Goal: Information Seeking & Learning: Learn about a topic

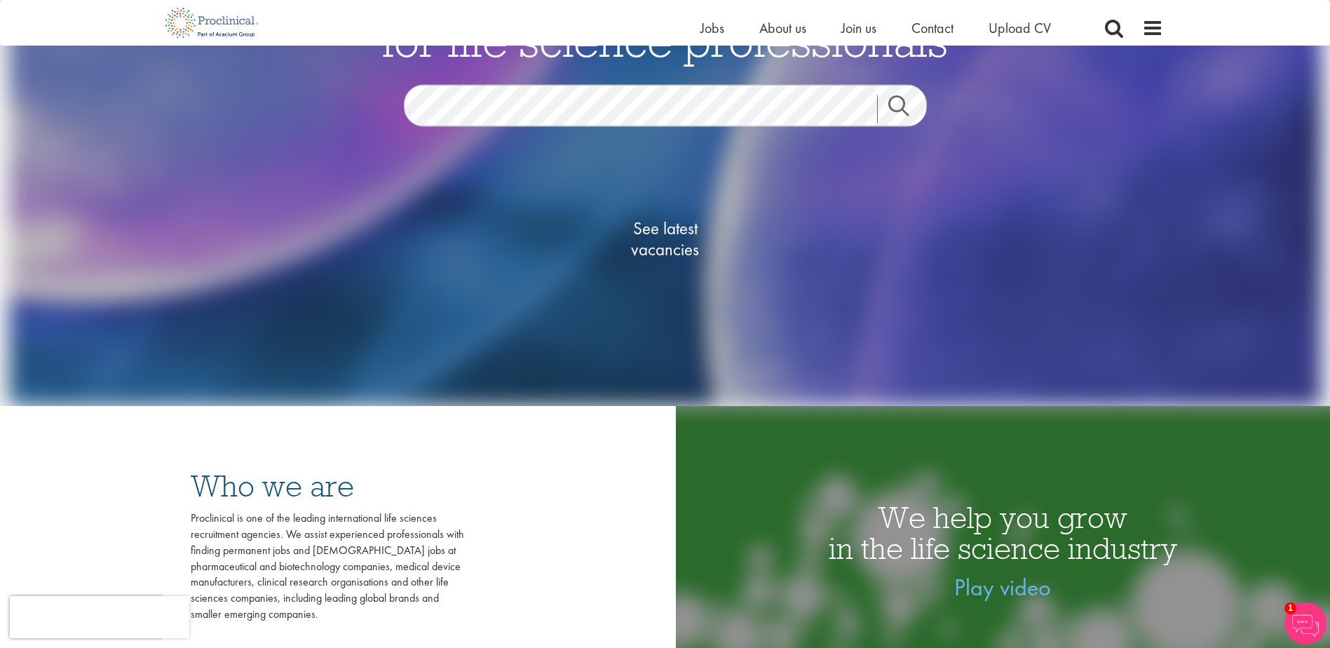
scroll to position [210, 0]
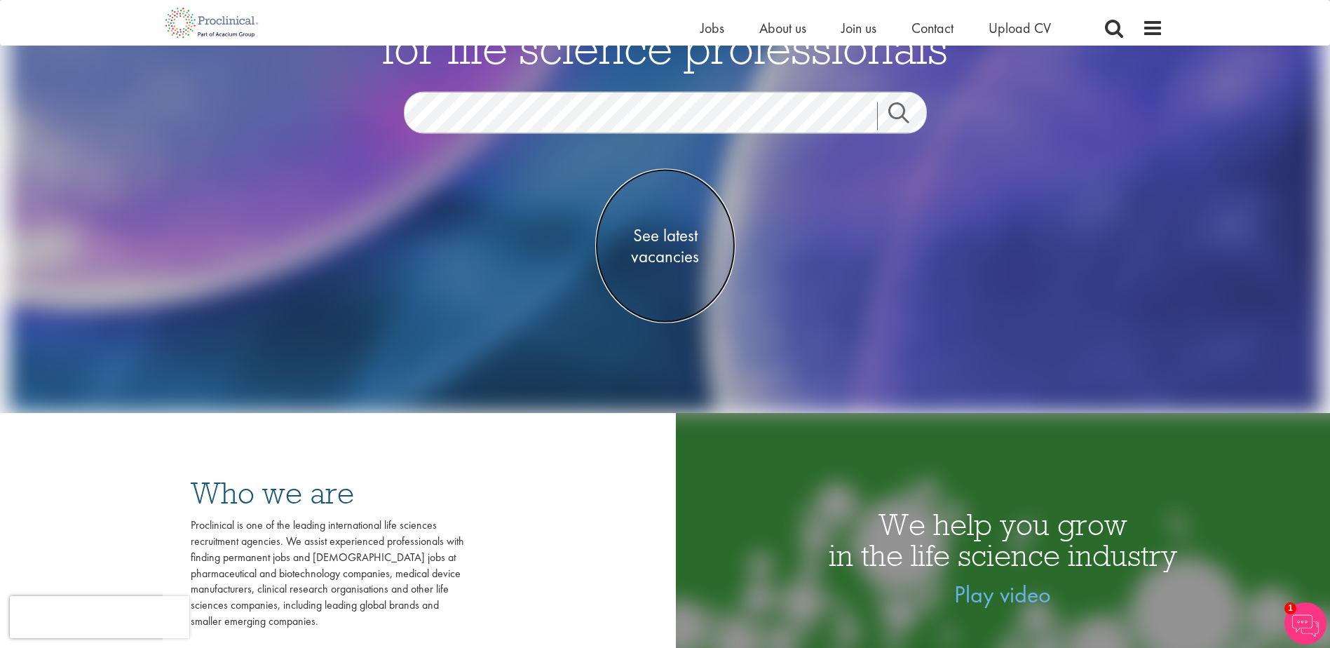
click at [658, 247] on span "See latest vacancies" at bounding box center [665, 246] width 140 height 42
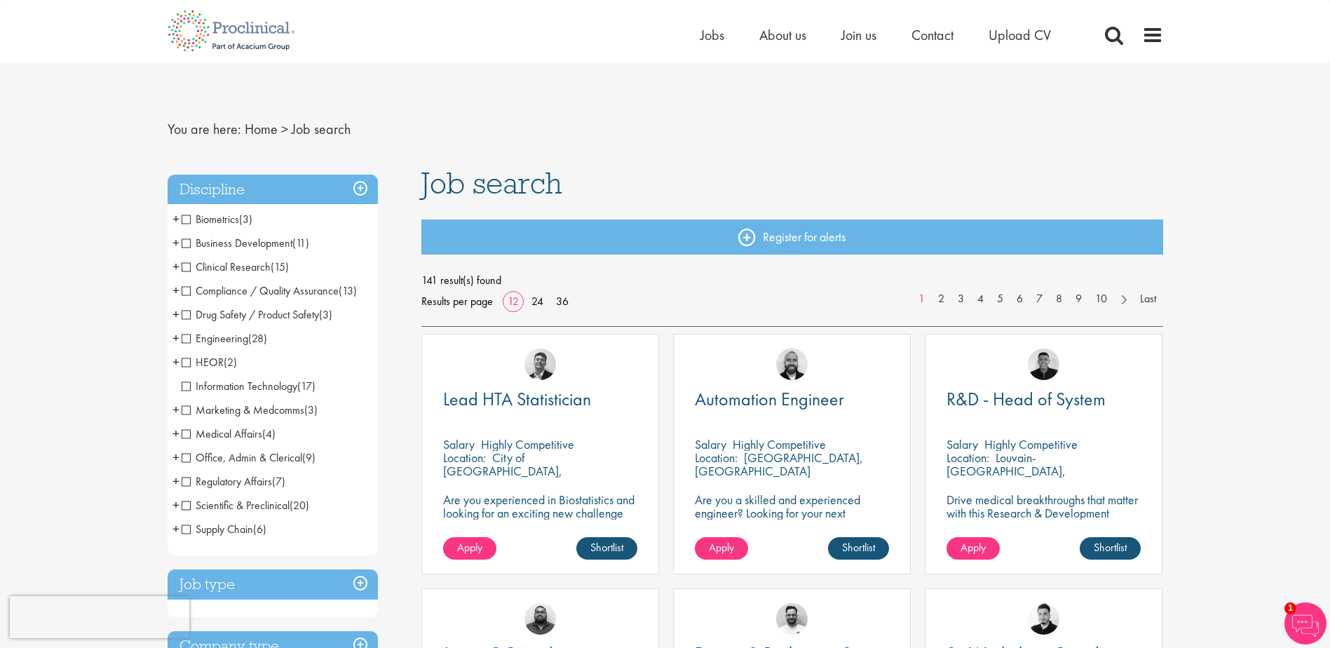
click at [187, 264] on span "Clinical Research" at bounding box center [226, 266] width 89 height 15
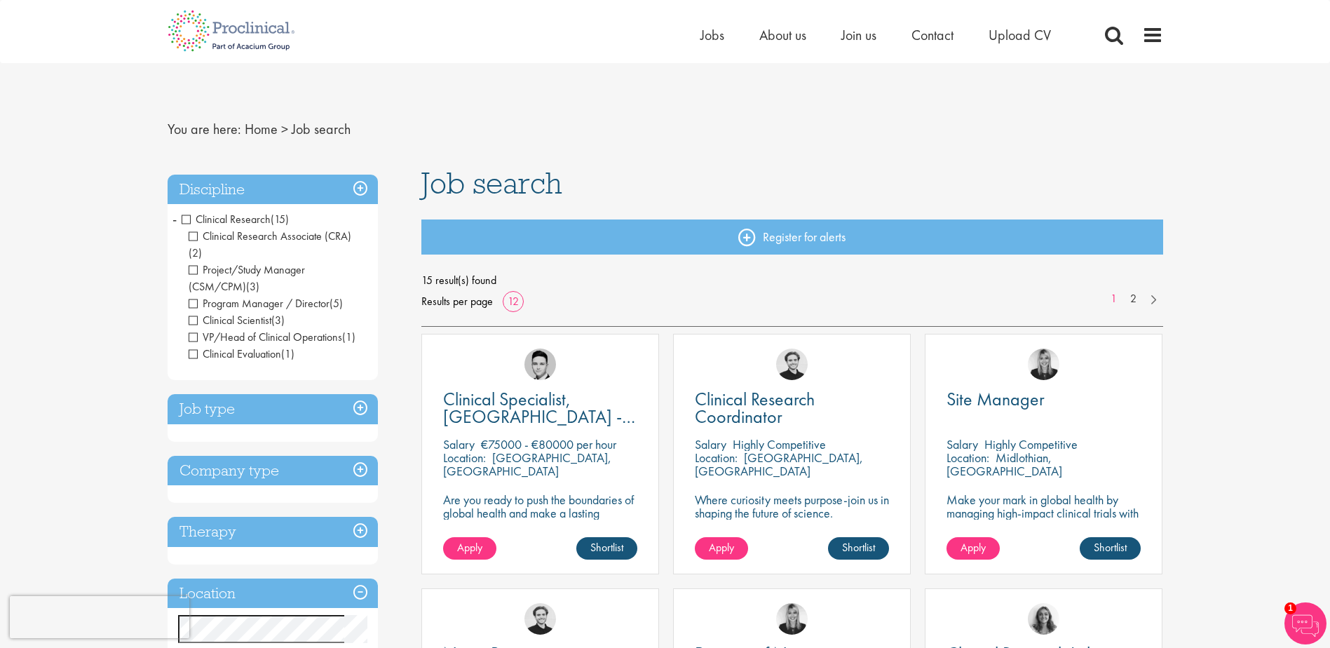
click at [354, 183] on h3 "Discipline" at bounding box center [273, 190] width 210 height 30
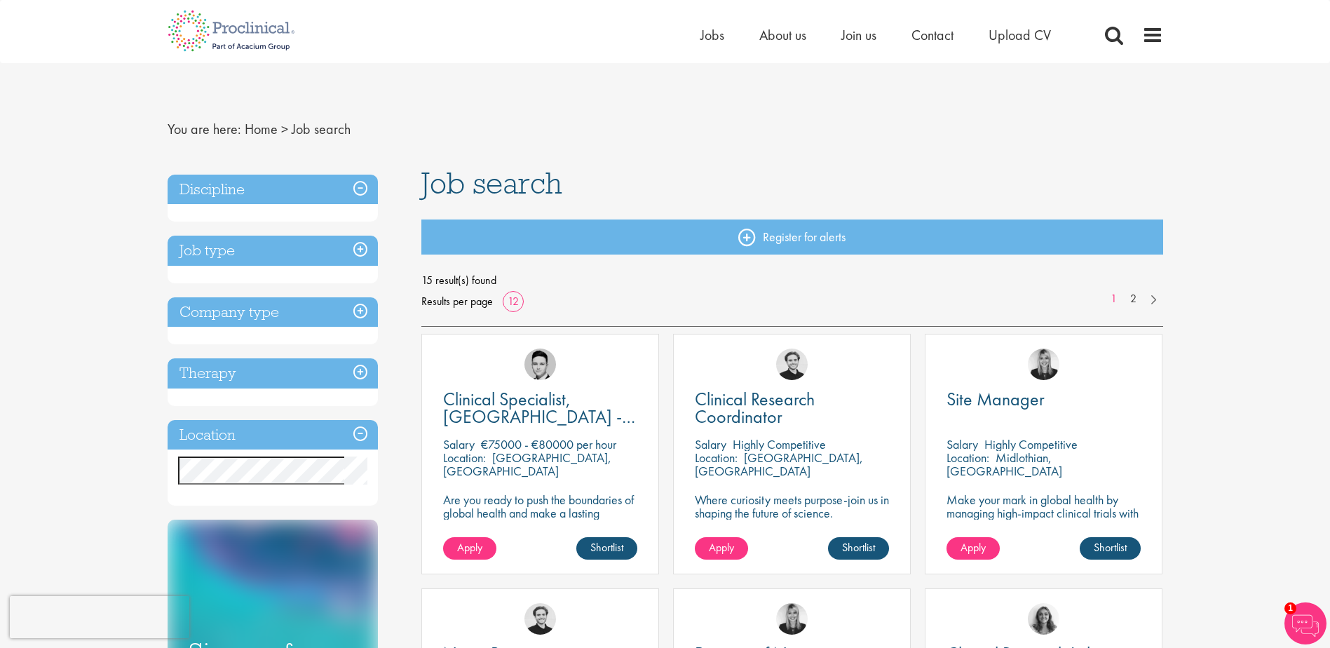
click at [362, 189] on h3 "Discipline" at bounding box center [273, 190] width 210 height 30
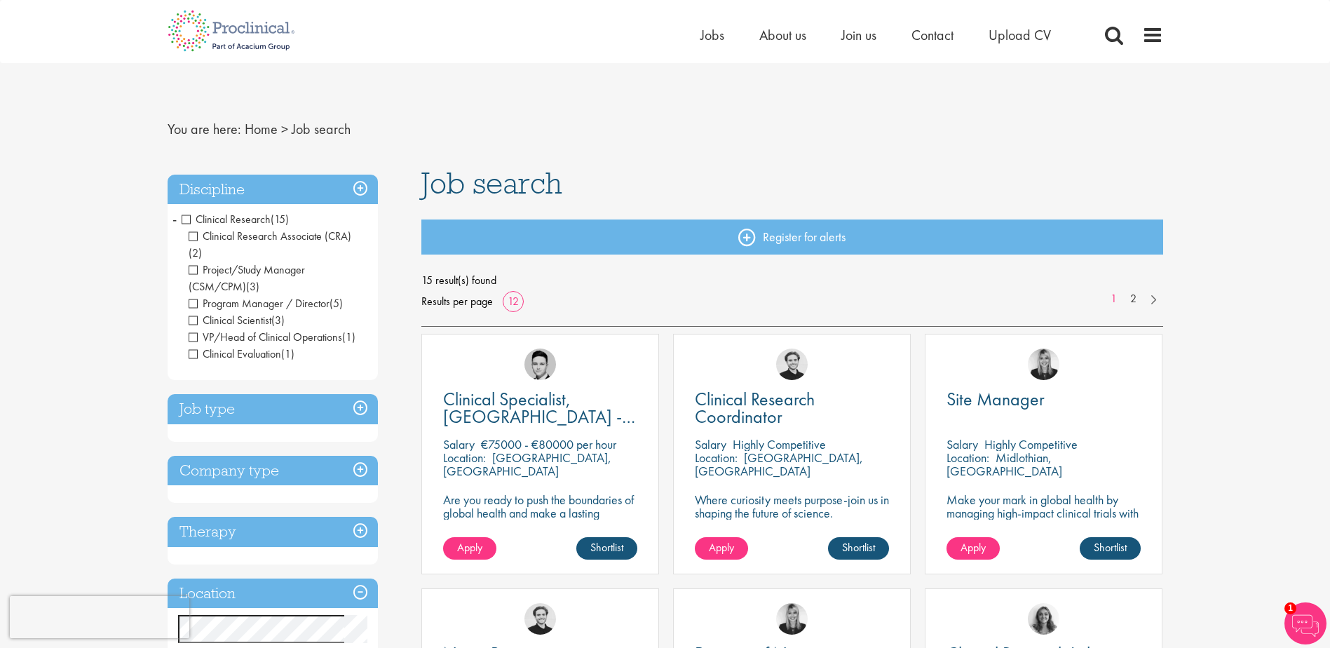
click at [184, 216] on span "Clinical Research" at bounding box center [226, 219] width 89 height 15
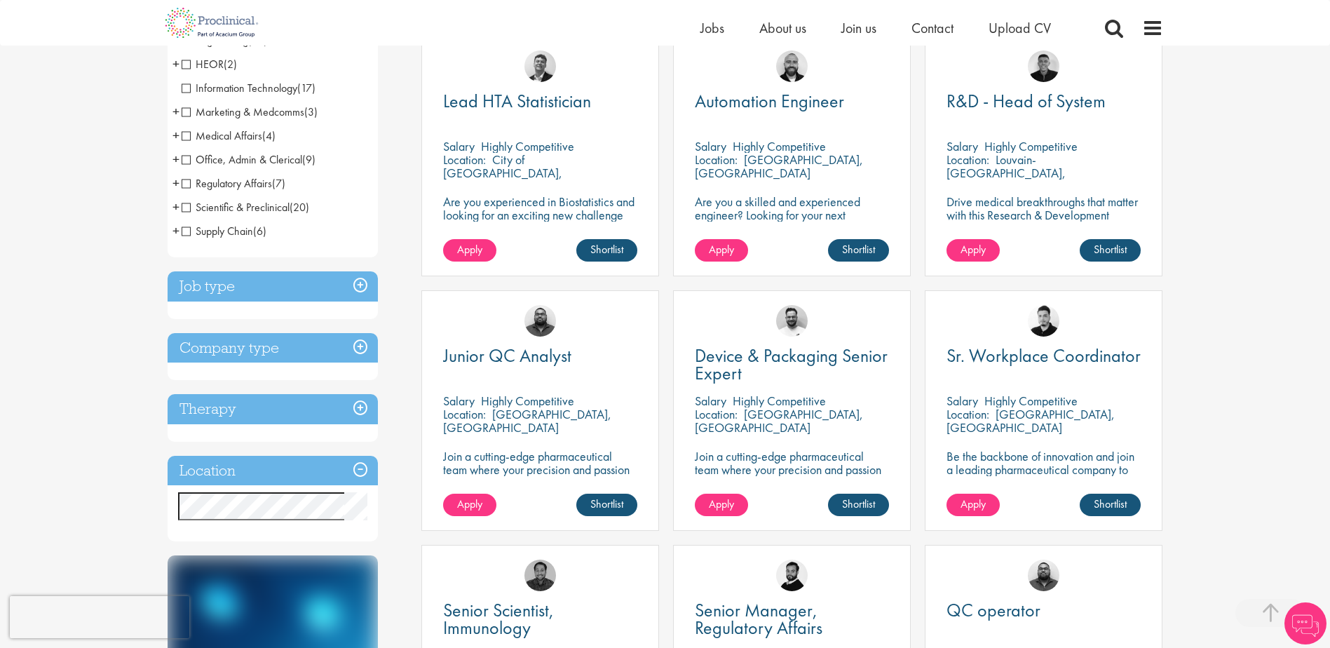
scroll to position [561, 0]
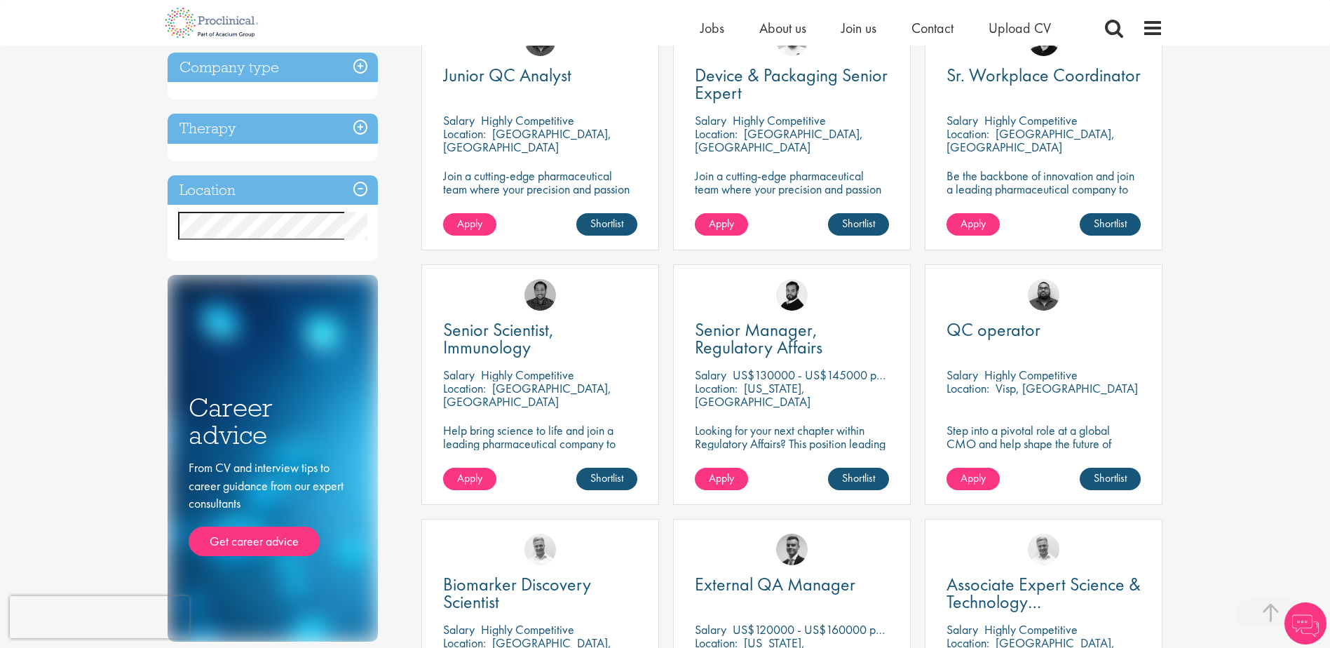
click at [363, 186] on h3 "Location" at bounding box center [273, 190] width 210 height 30
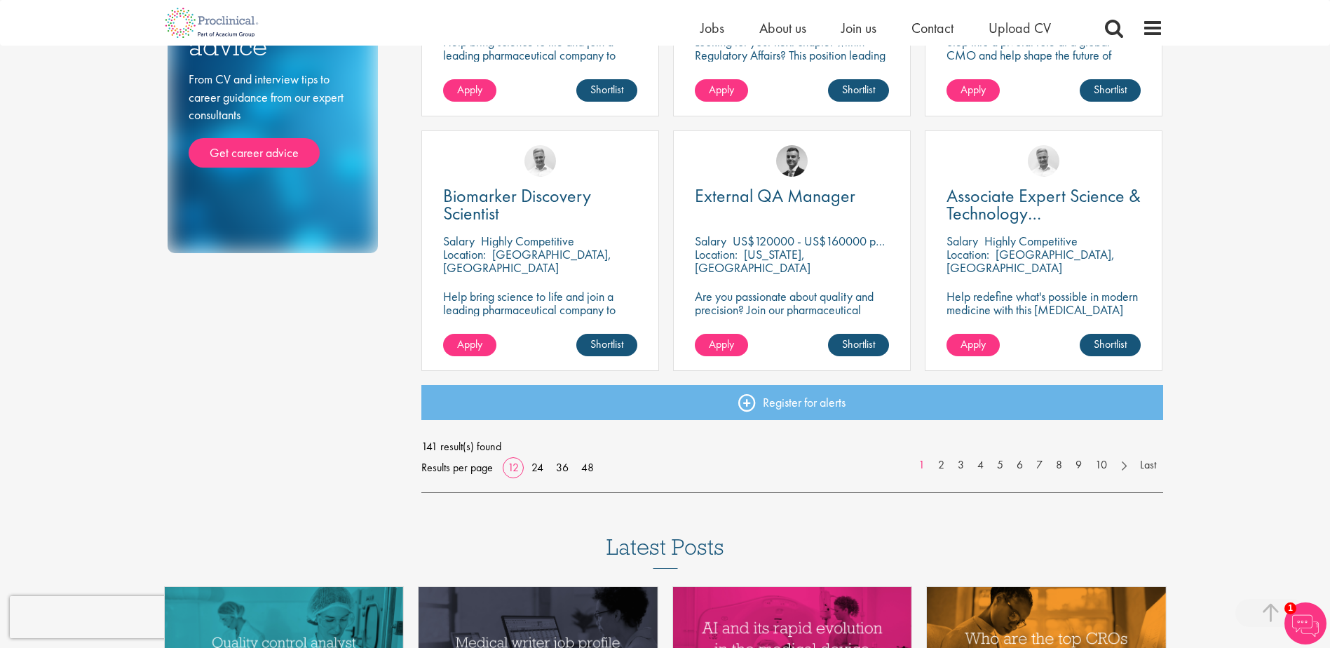
scroll to position [982, 0]
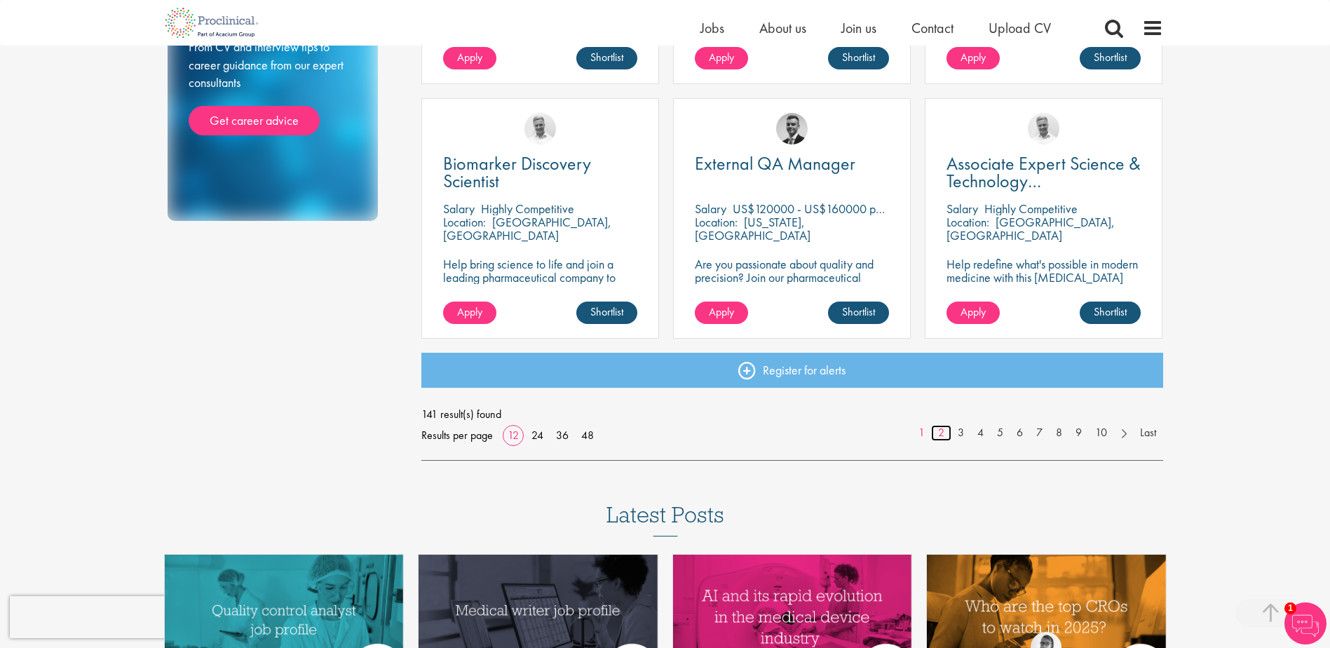
click at [940, 431] on link "2" at bounding box center [941, 433] width 20 height 16
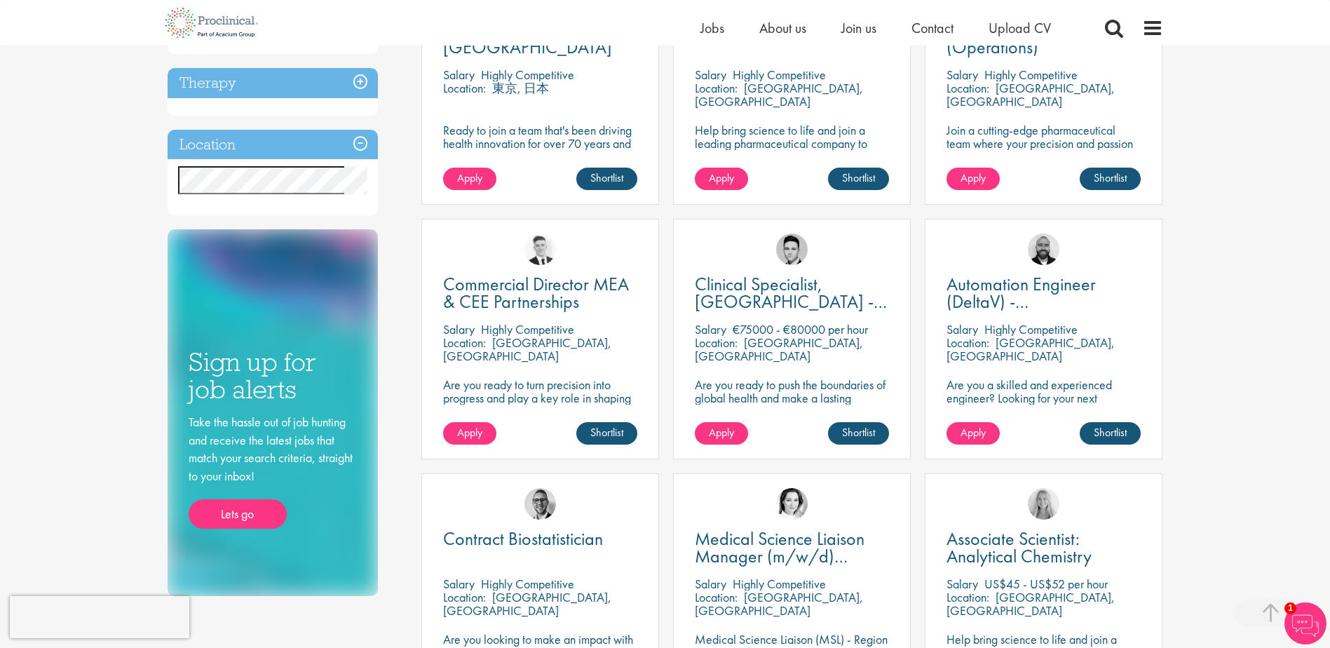
scroll to position [631, 0]
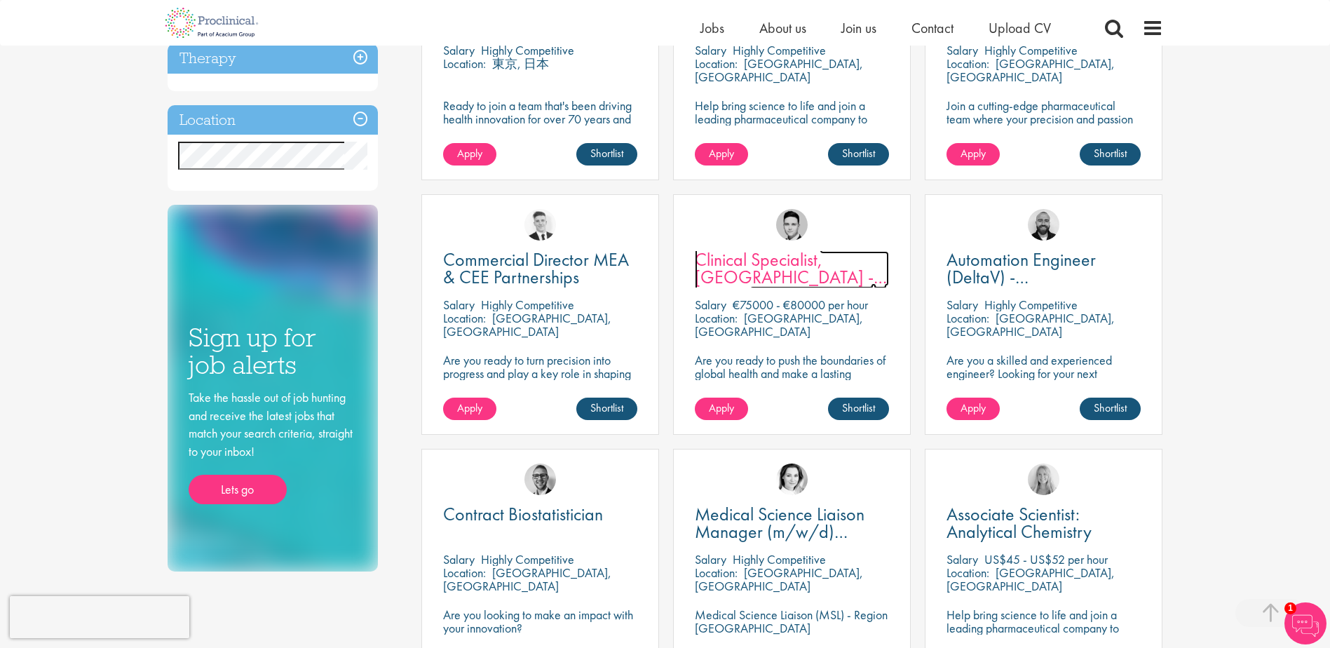
click at [740, 272] on span "Clinical Specialist, [GEOGRAPHIC_DATA] - Cardiac" at bounding box center [791, 277] width 192 height 59
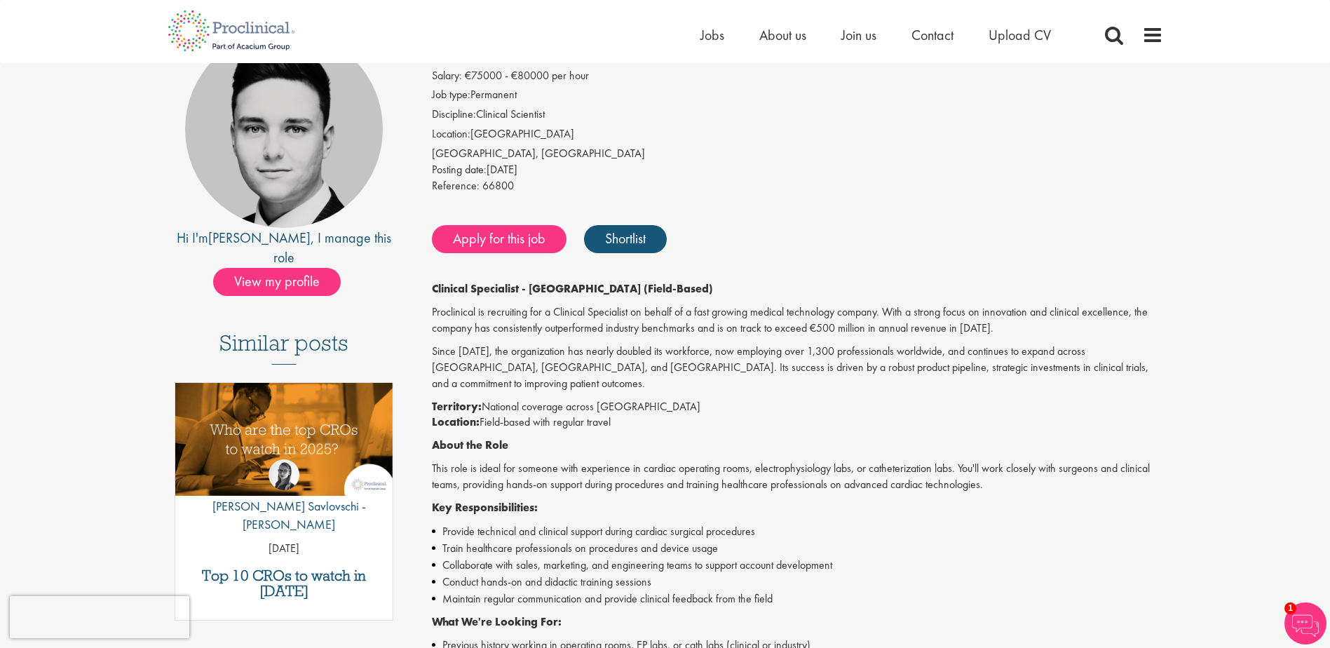
scroll to position [351, 0]
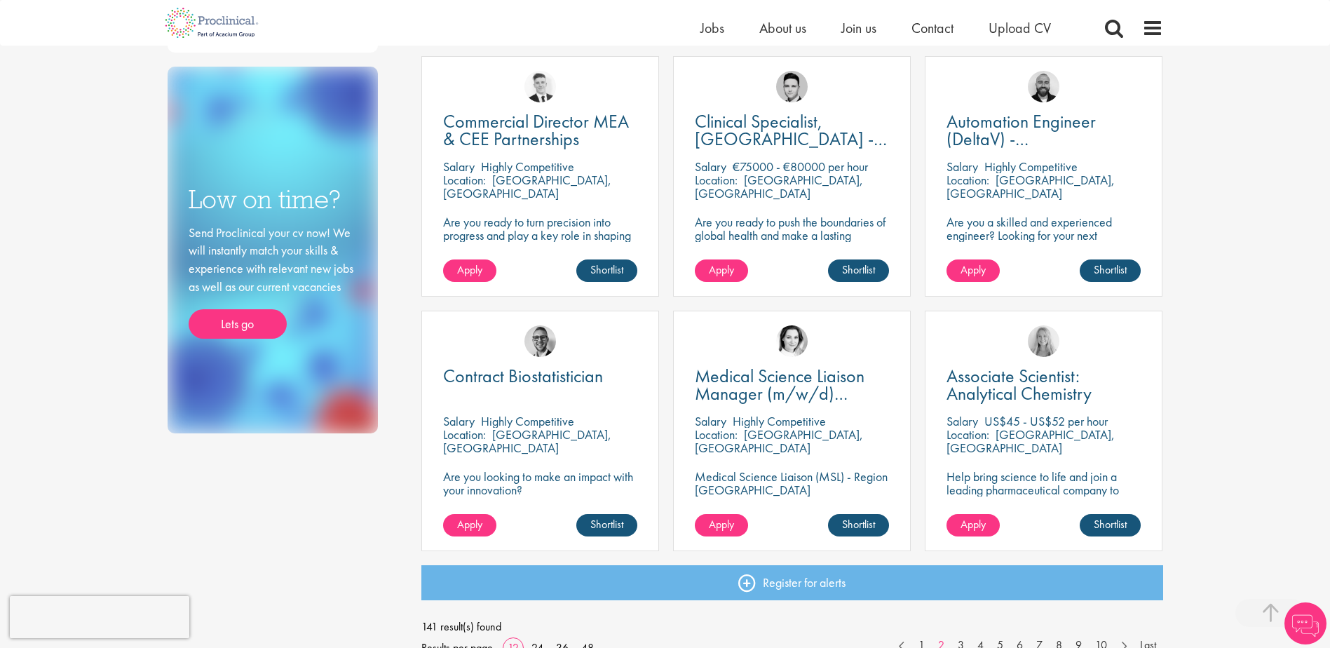
scroll to position [842, 0]
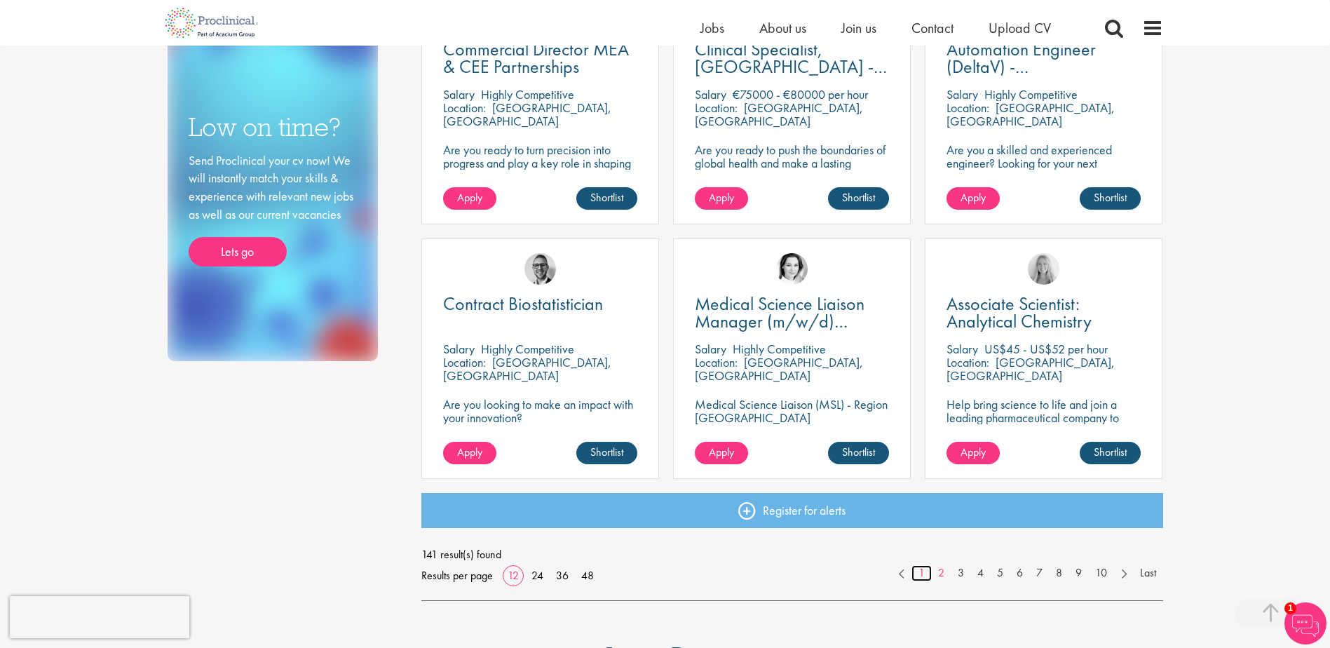
click at [920, 576] on link "1" at bounding box center [922, 573] width 20 height 16
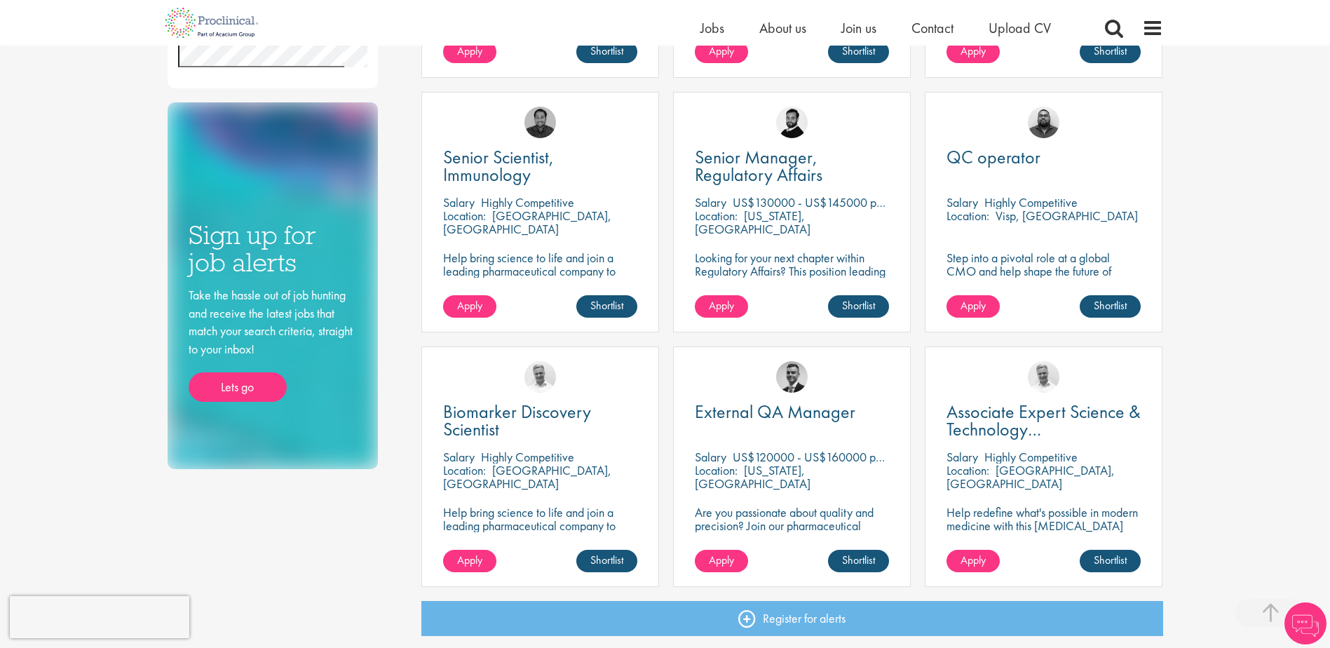
scroll to position [912, 0]
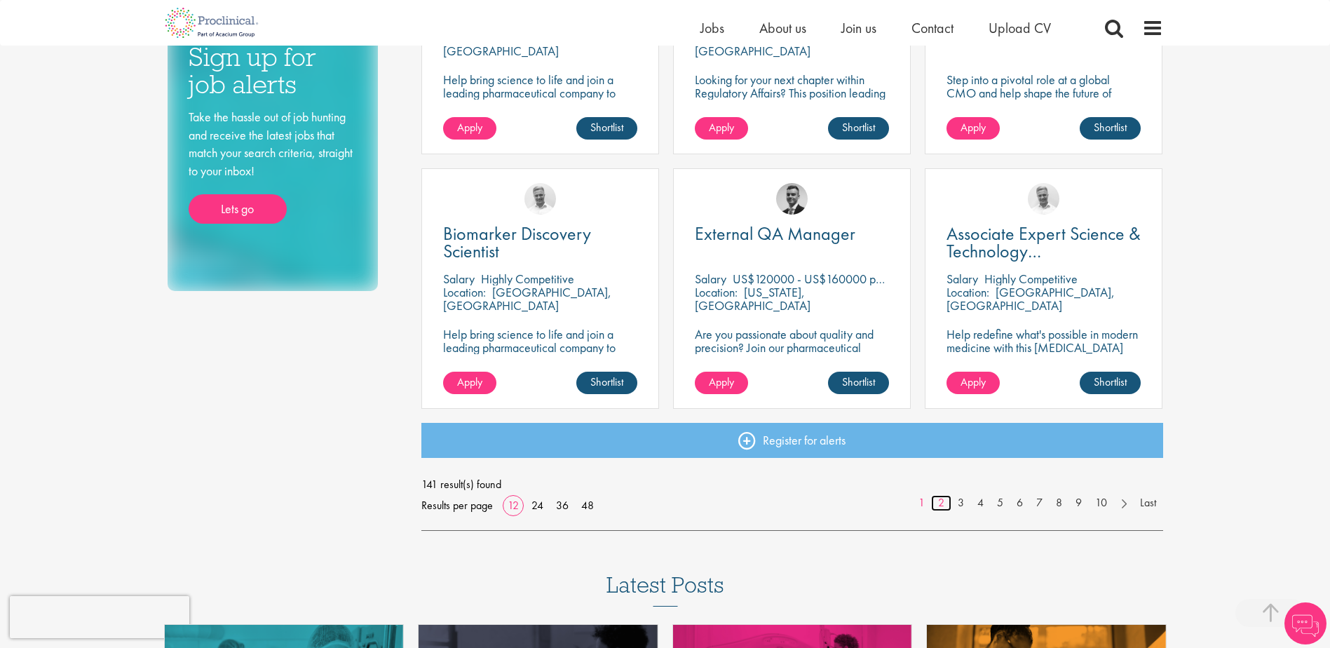
click at [939, 501] on link "2" at bounding box center [941, 503] width 20 height 16
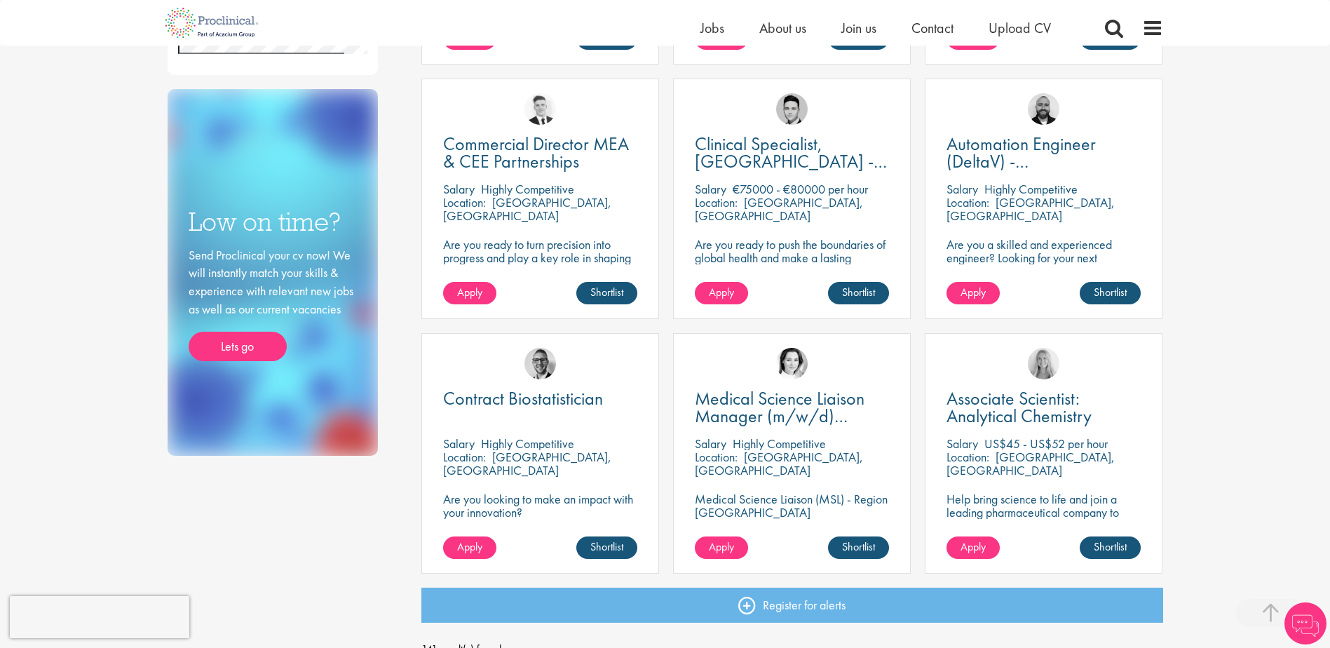
scroll to position [982, 0]
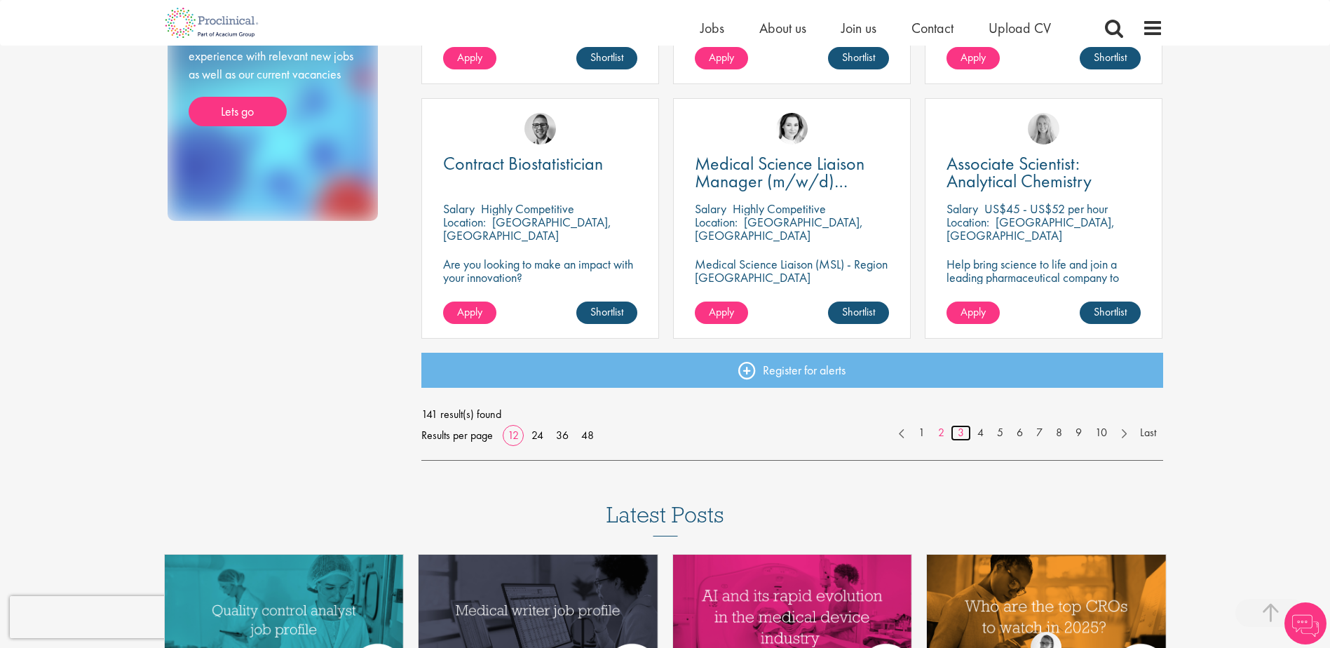
click at [959, 438] on link "3" at bounding box center [961, 433] width 20 height 16
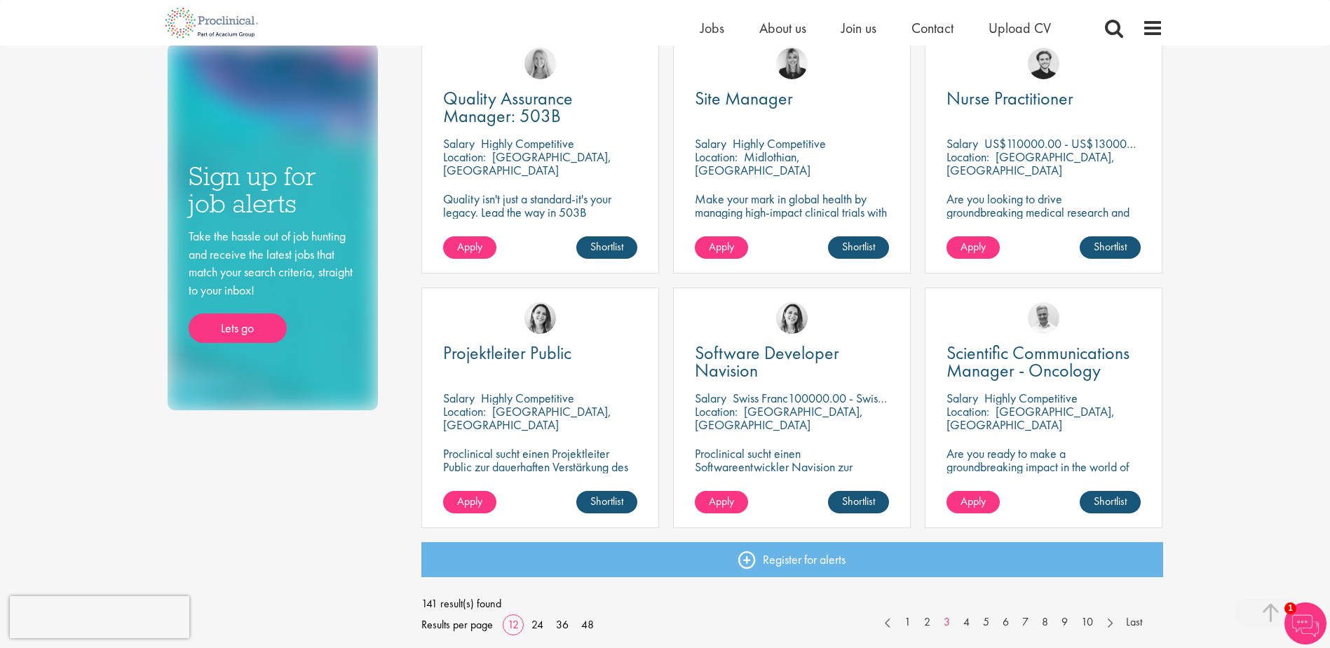
scroll to position [982, 0]
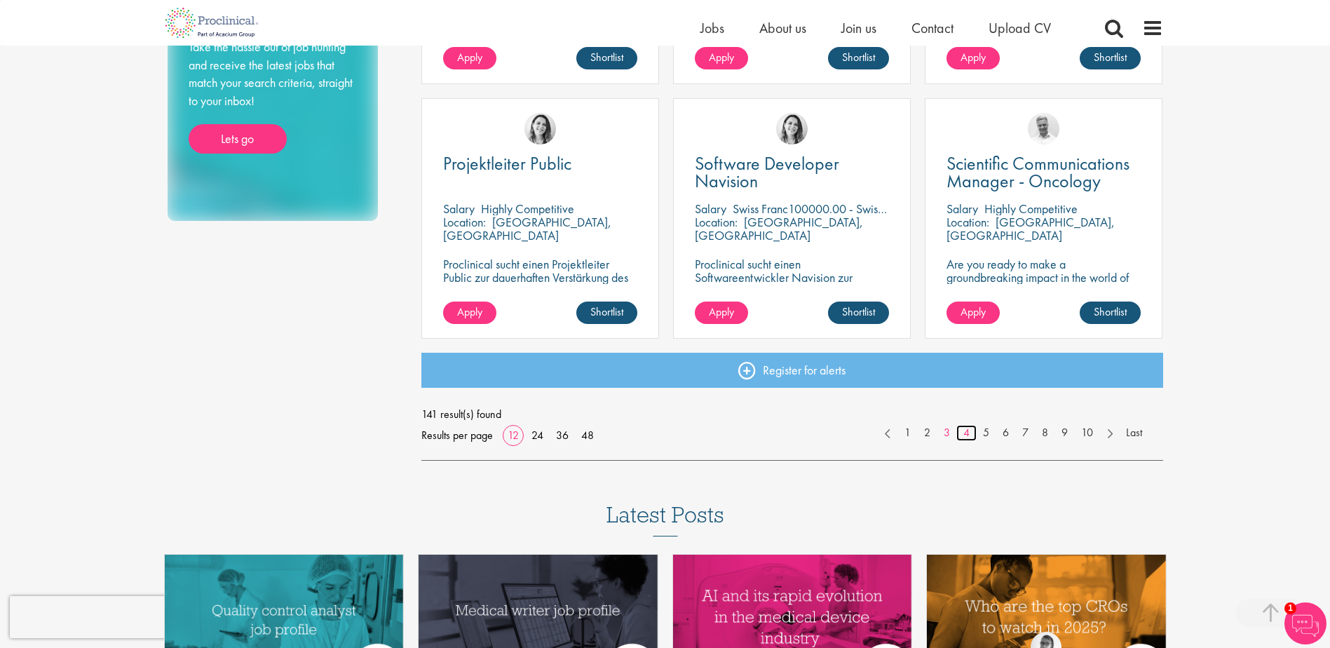
click at [966, 428] on link "4" at bounding box center [967, 433] width 20 height 16
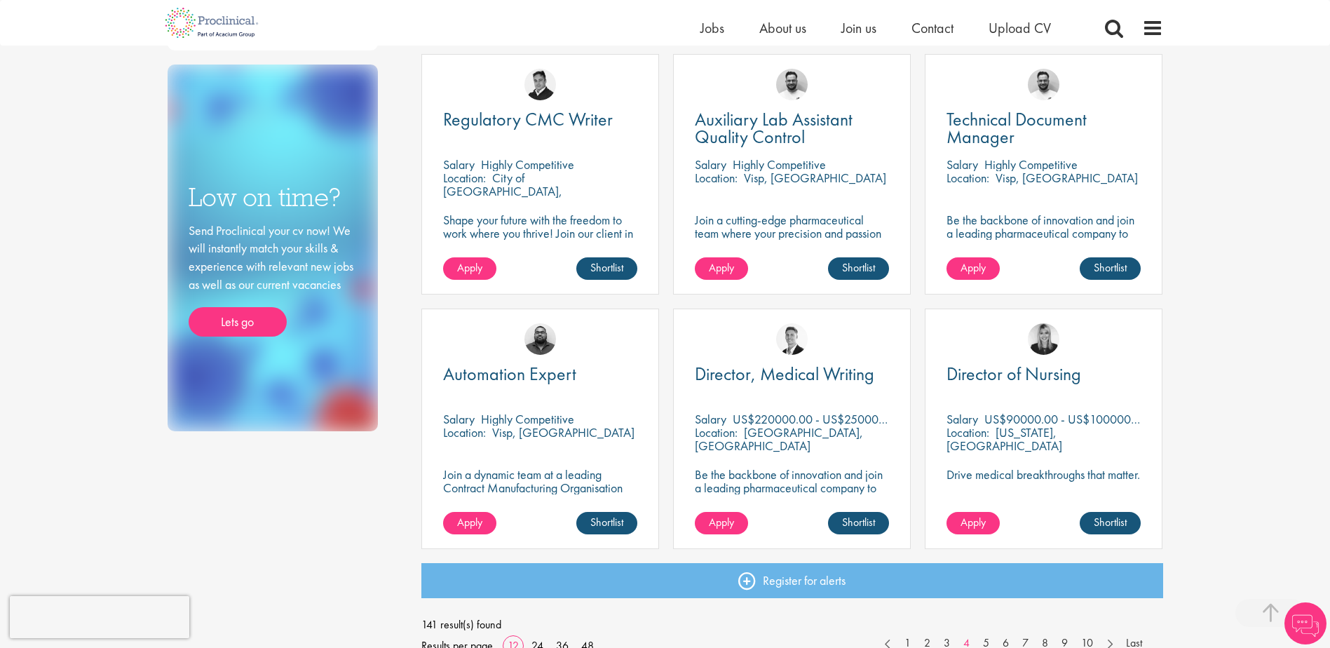
scroll to position [912, 0]
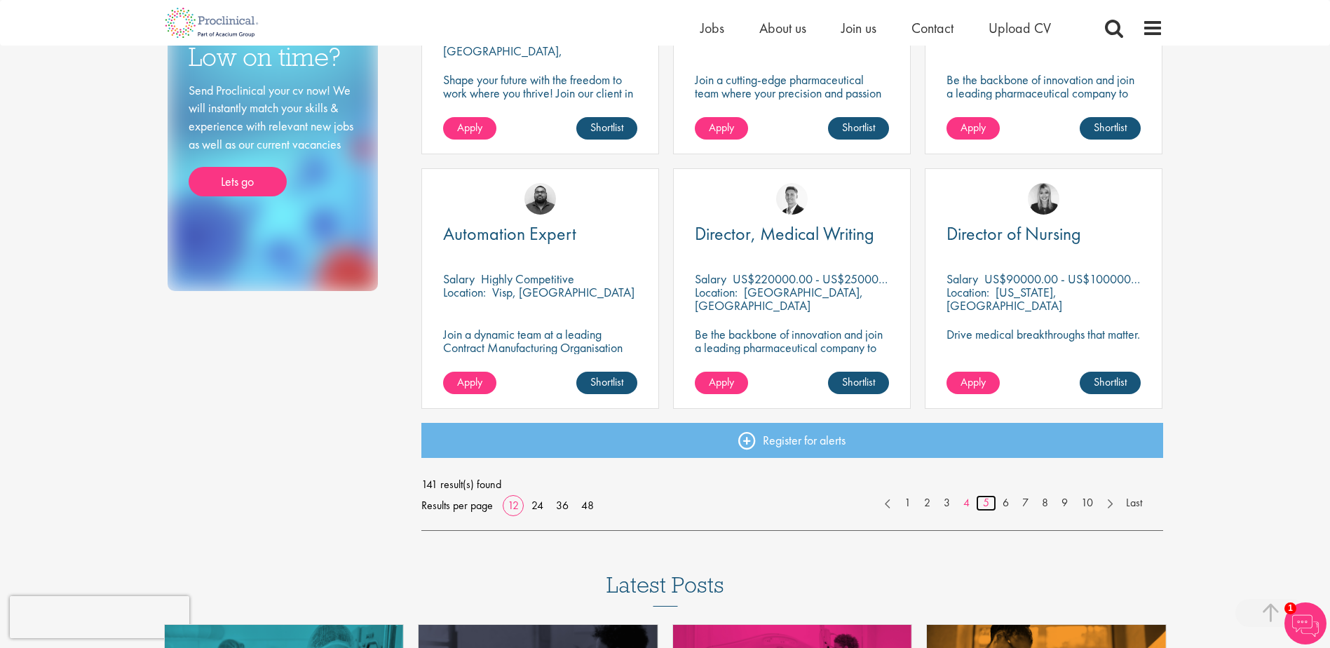
click at [986, 504] on link "5" at bounding box center [986, 503] width 20 height 16
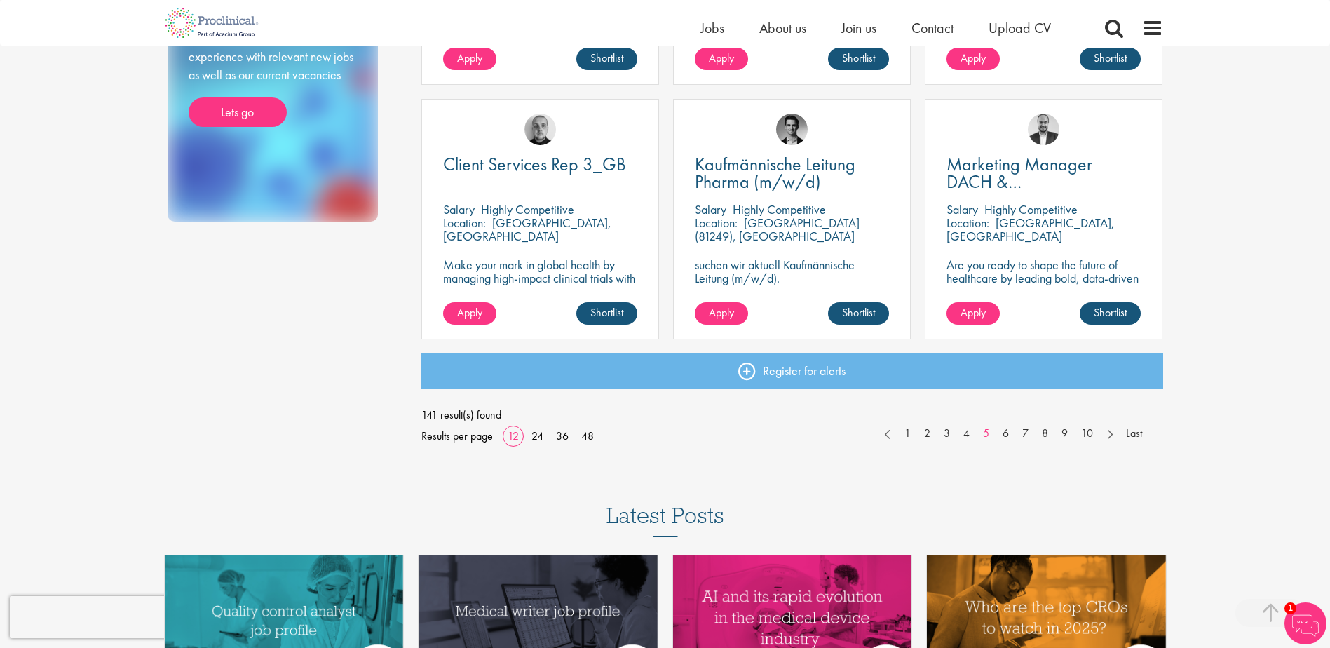
scroll to position [982, 0]
click at [1001, 435] on link "6" at bounding box center [1006, 433] width 20 height 16
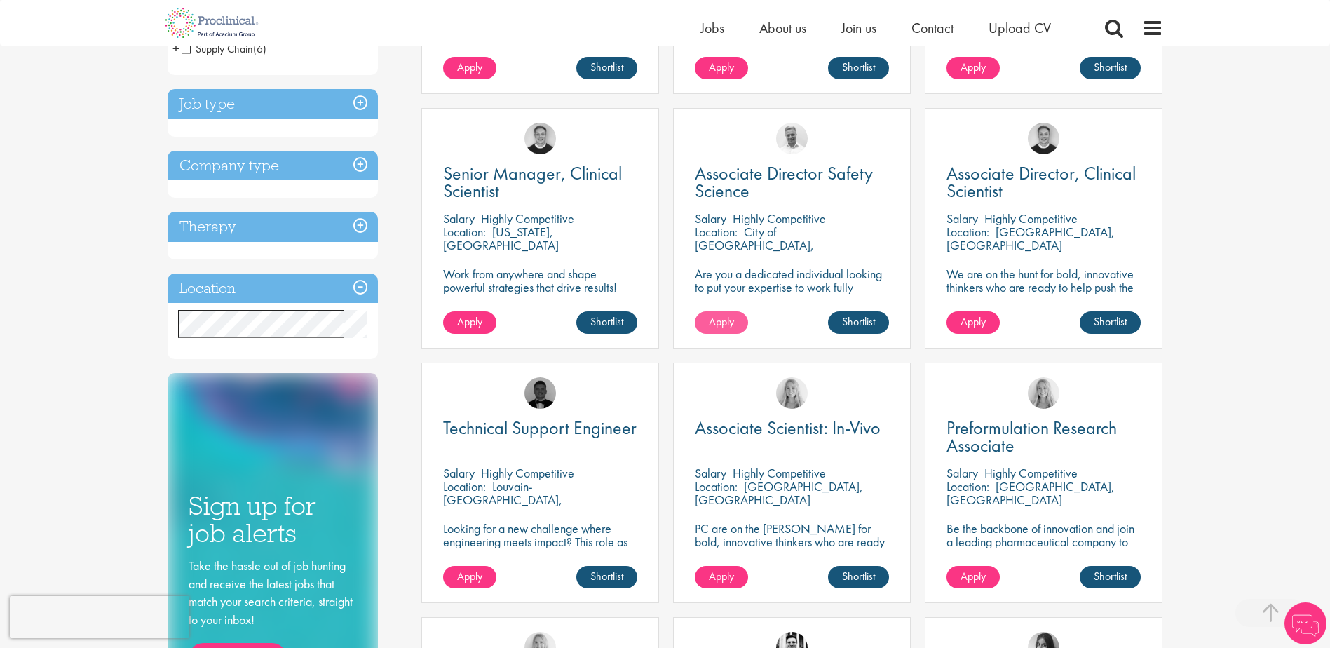
scroll to position [491, 0]
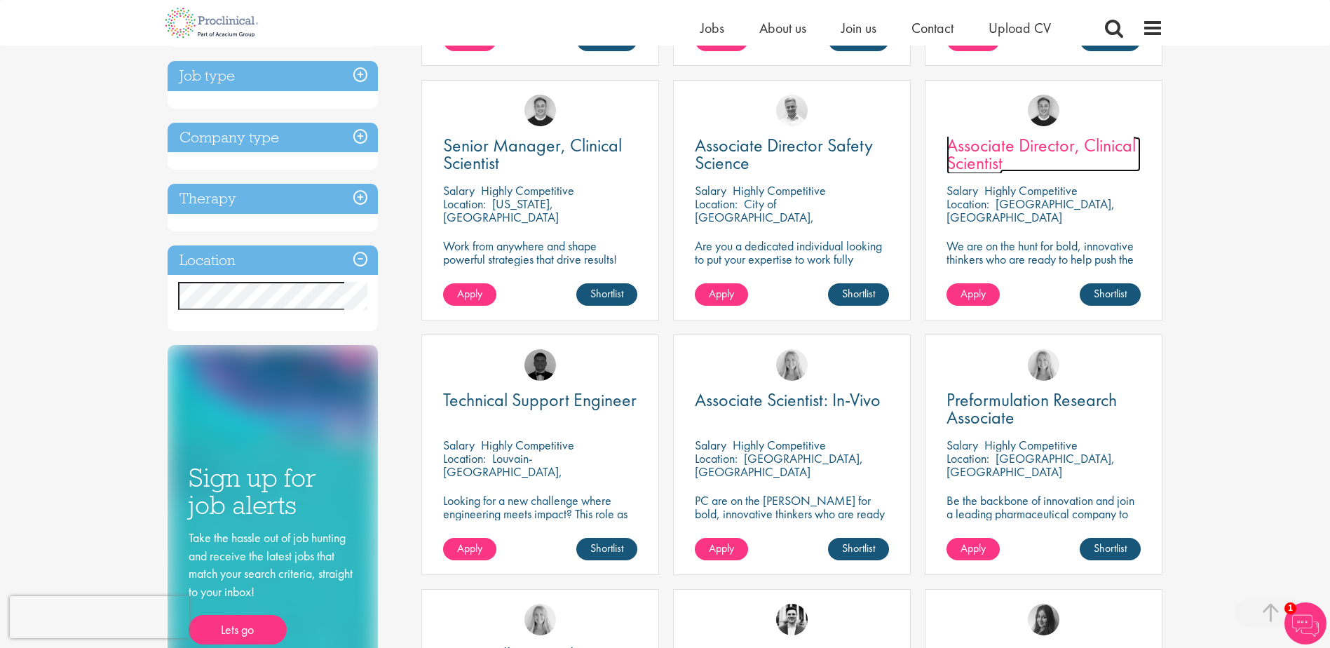
click at [964, 151] on span "Associate Director, Clinical Scientist" at bounding box center [1041, 153] width 189 height 41
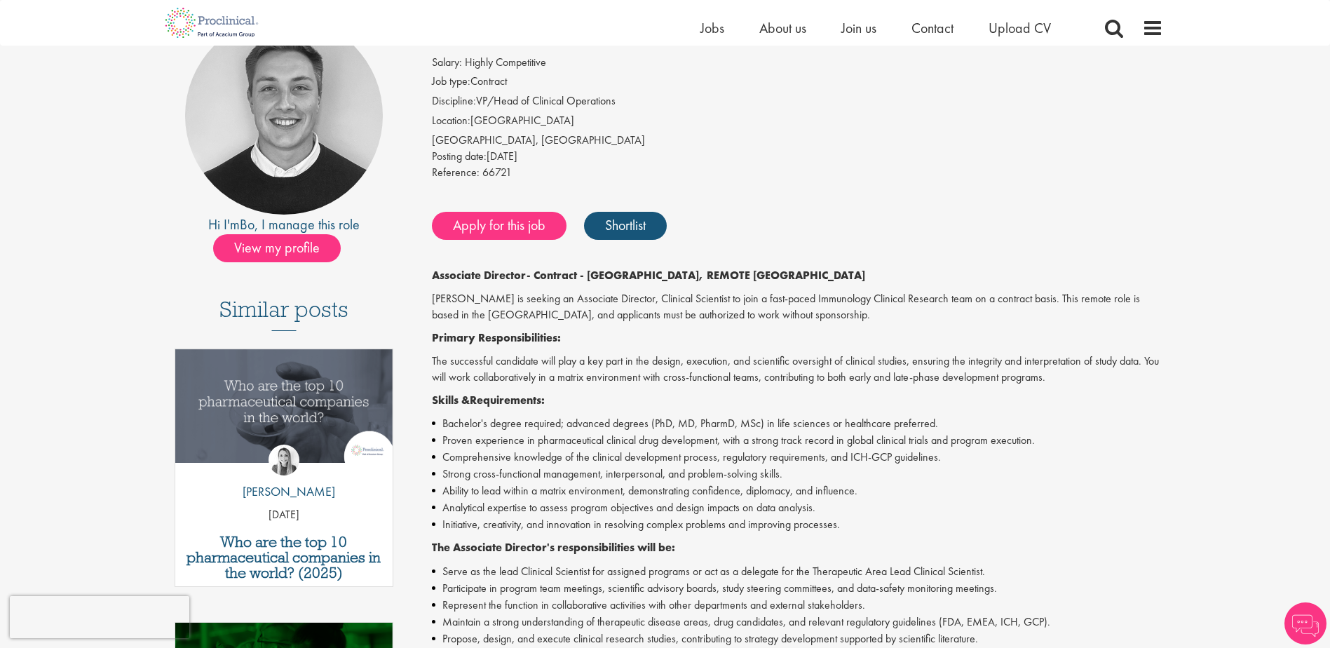
scroll to position [281, 0]
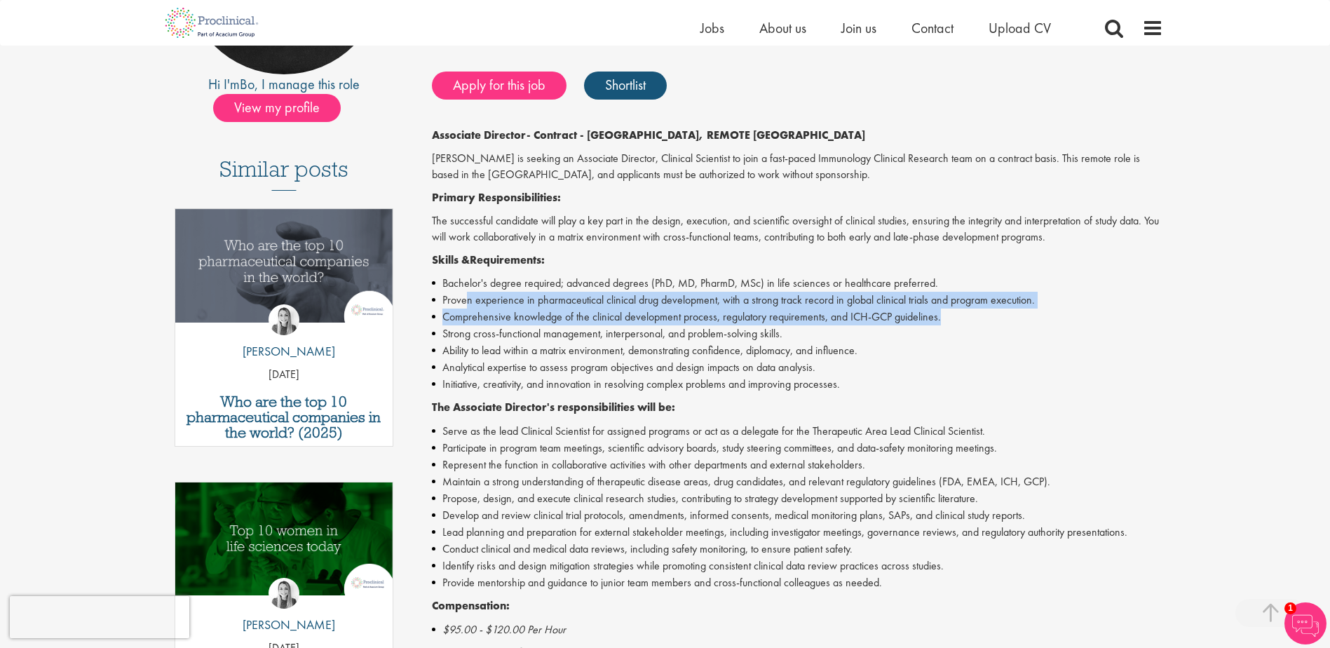
drag, startPoint x: 465, startPoint y: 296, endPoint x: 945, endPoint y: 317, distance: 480.1
click at [945, 317] on ul "Bachelor's degree required; advanced degrees (PhD, MD, PharmD, MSc) in life sci…" at bounding box center [797, 334] width 731 height 118
click at [472, 313] on li "Comprehensive knowledge of the clinical development process, regulatory require…" at bounding box center [797, 317] width 731 height 17
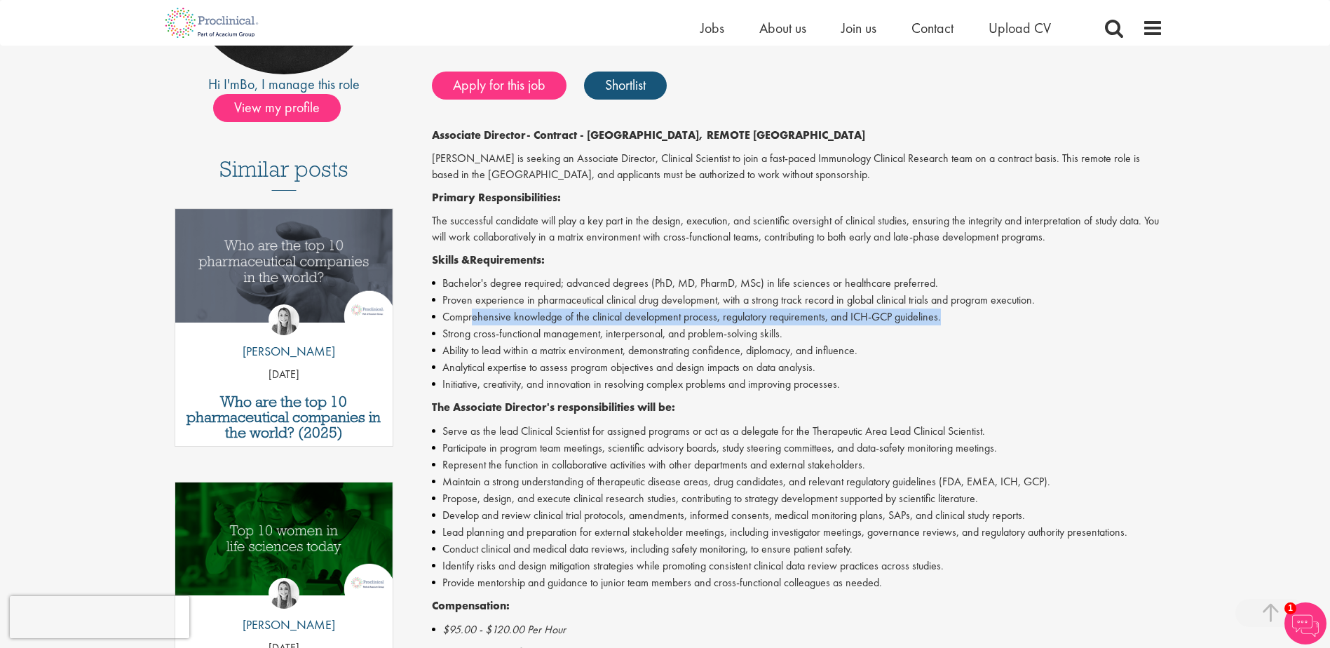
drag, startPoint x: 487, startPoint y: 319, endPoint x: 941, endPoint y: 323, distance: 454.5
click at [941, 323] on li "Comprehensive knowledge of the clinical development process, regulatory require…" at bounding box center [797, 317] width 731 height 17
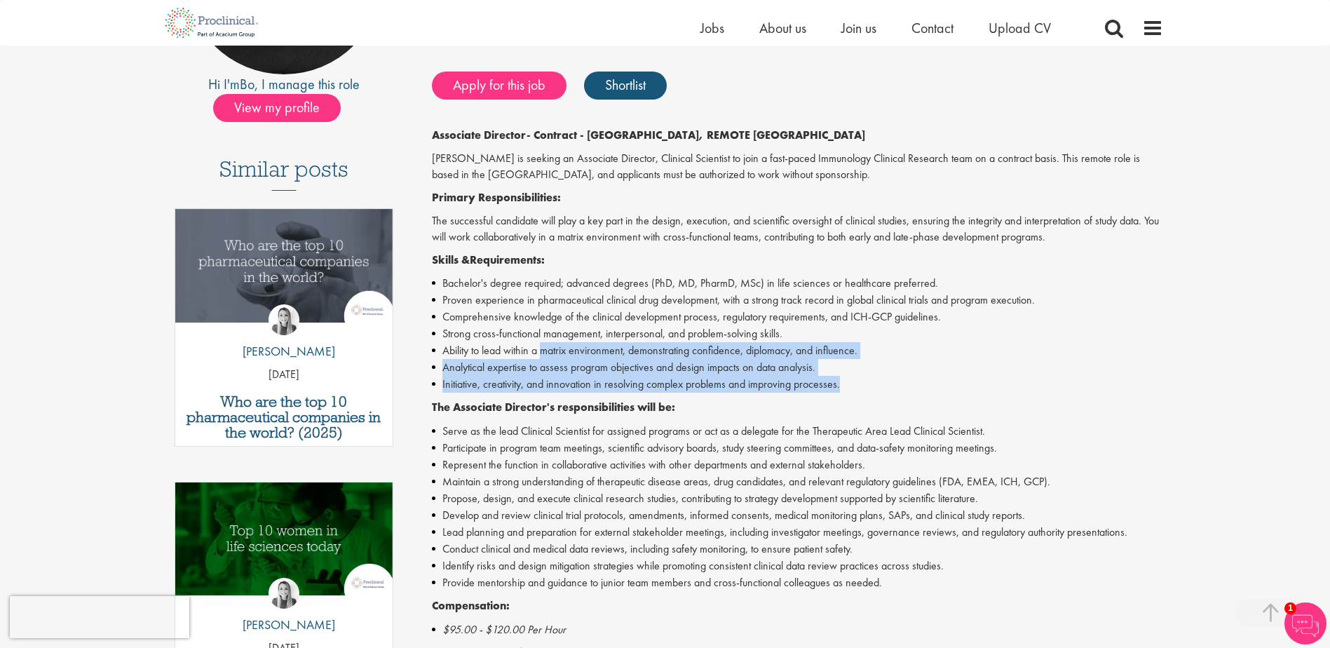
drag, startPoint x: 545, startPoint y: 342, endPoint x: 870, endPoint y: 384, distance: 327.3
click at [870, 384] on ul "Bachelor's degree required; advanced degrees (PhD, MD, PharmD, MSc) in life sci…" at bounding box center [797, 334] width 731 height 118
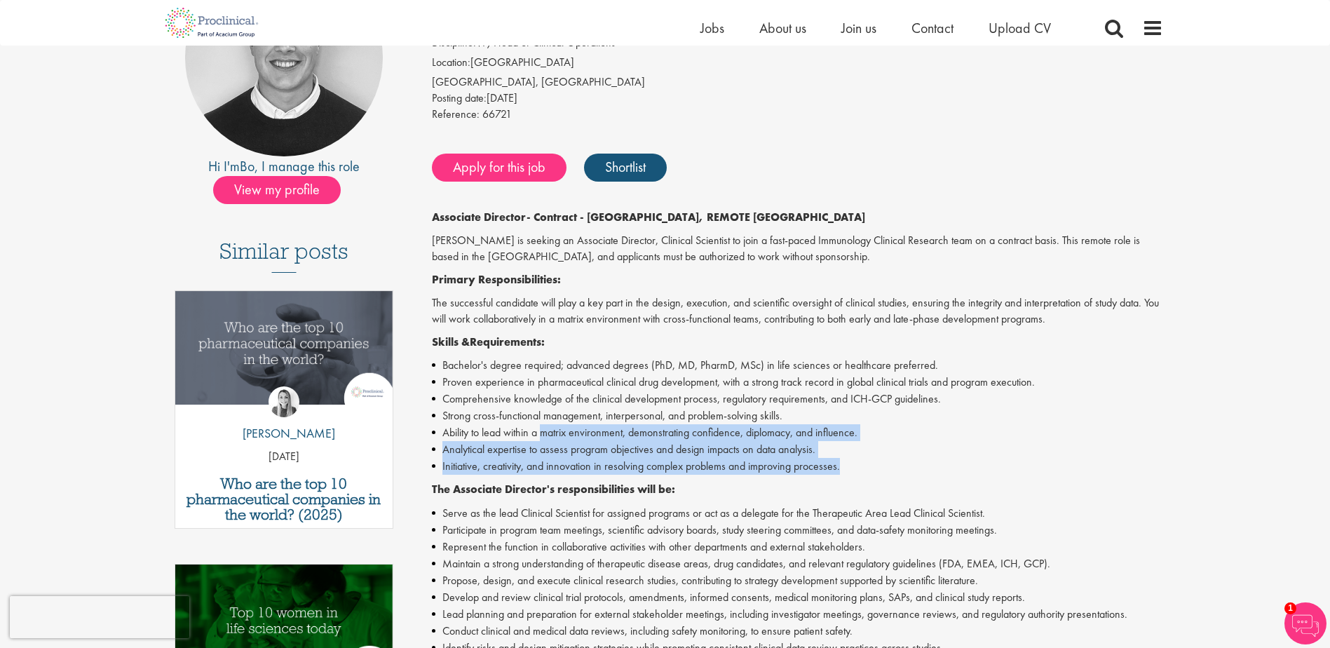
scroll to position [0, 0]
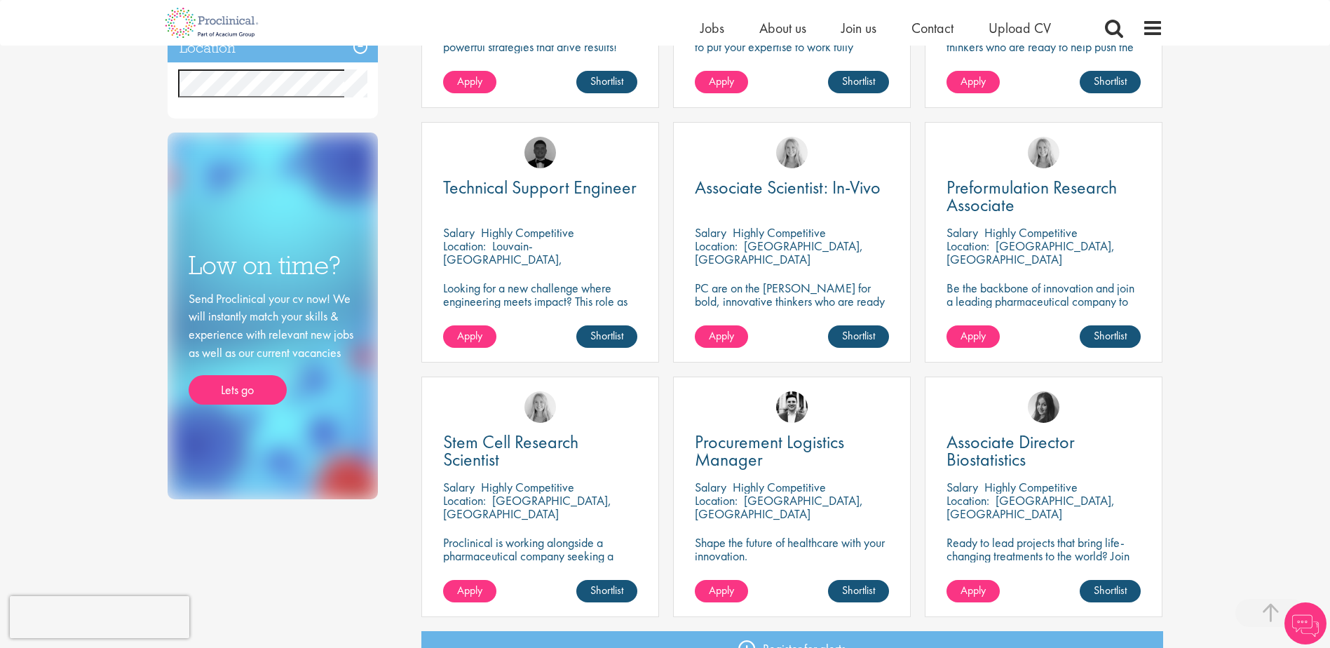
scroll to position [910, 0]
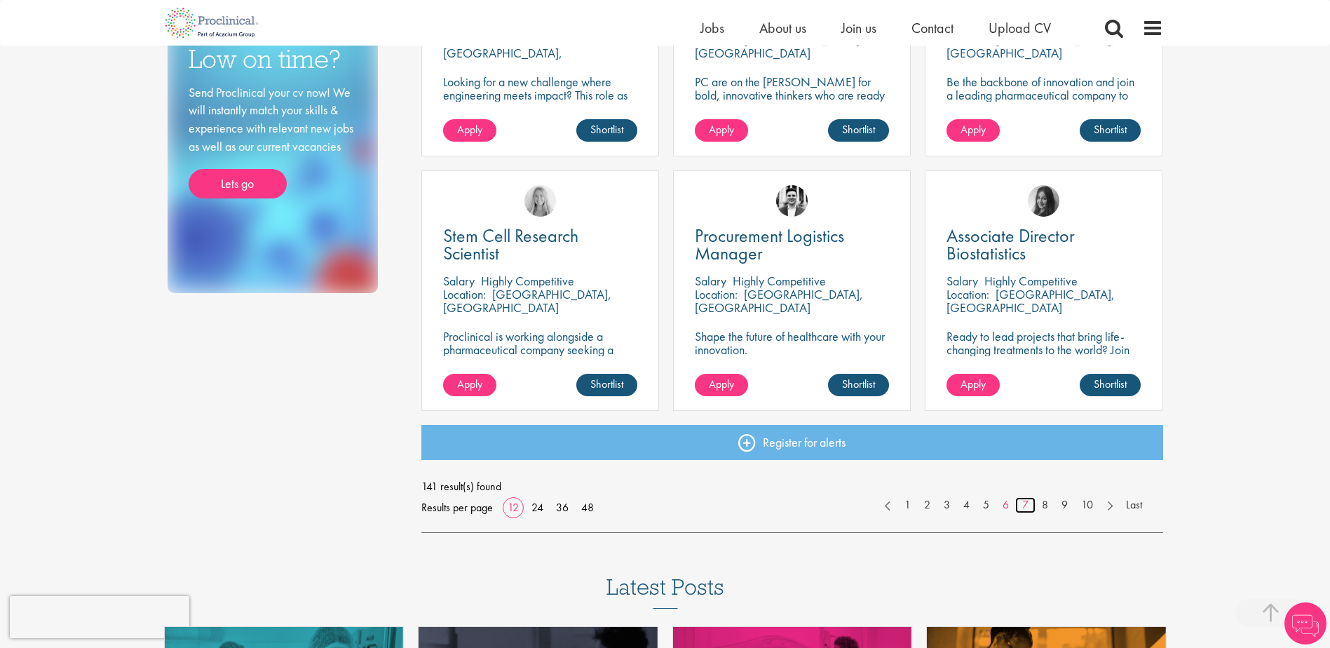
click at [1025, 506] on link "7" at bounding box center [1025, 505] width 20 height 16
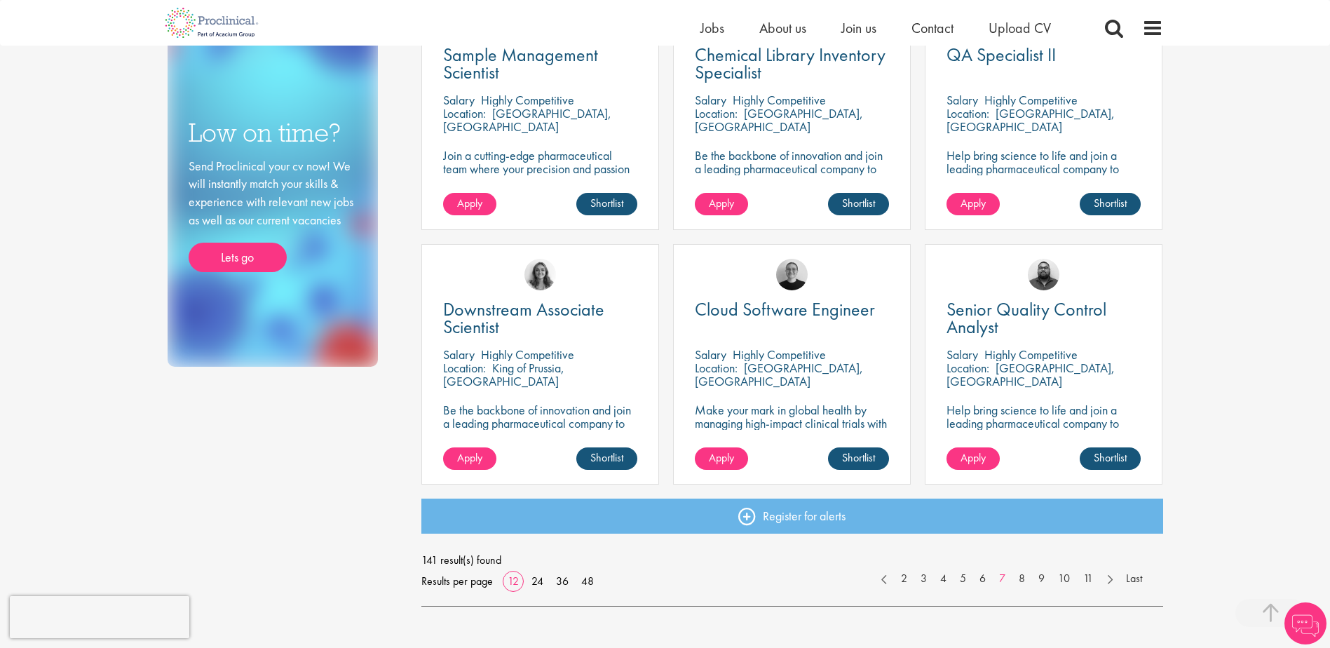
scroll to position [842, 0]
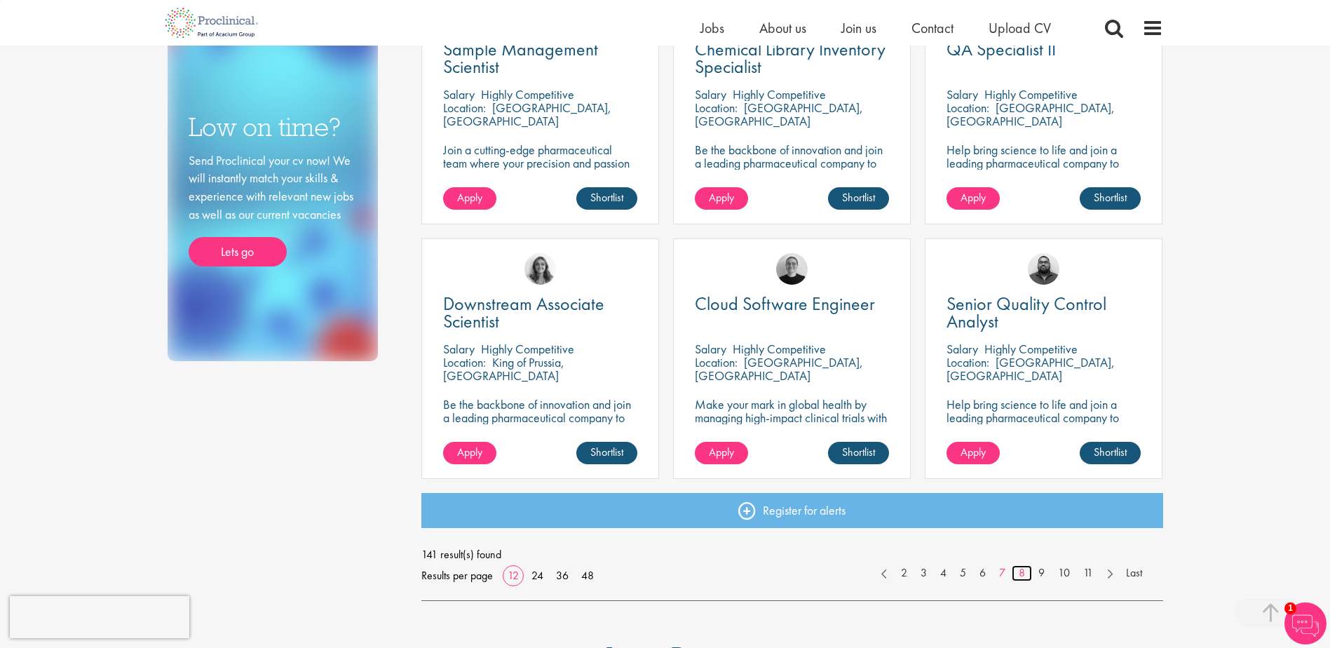
click at [1020, 577] on link "8" at bounding box center [1022, 573] width 20 height 16
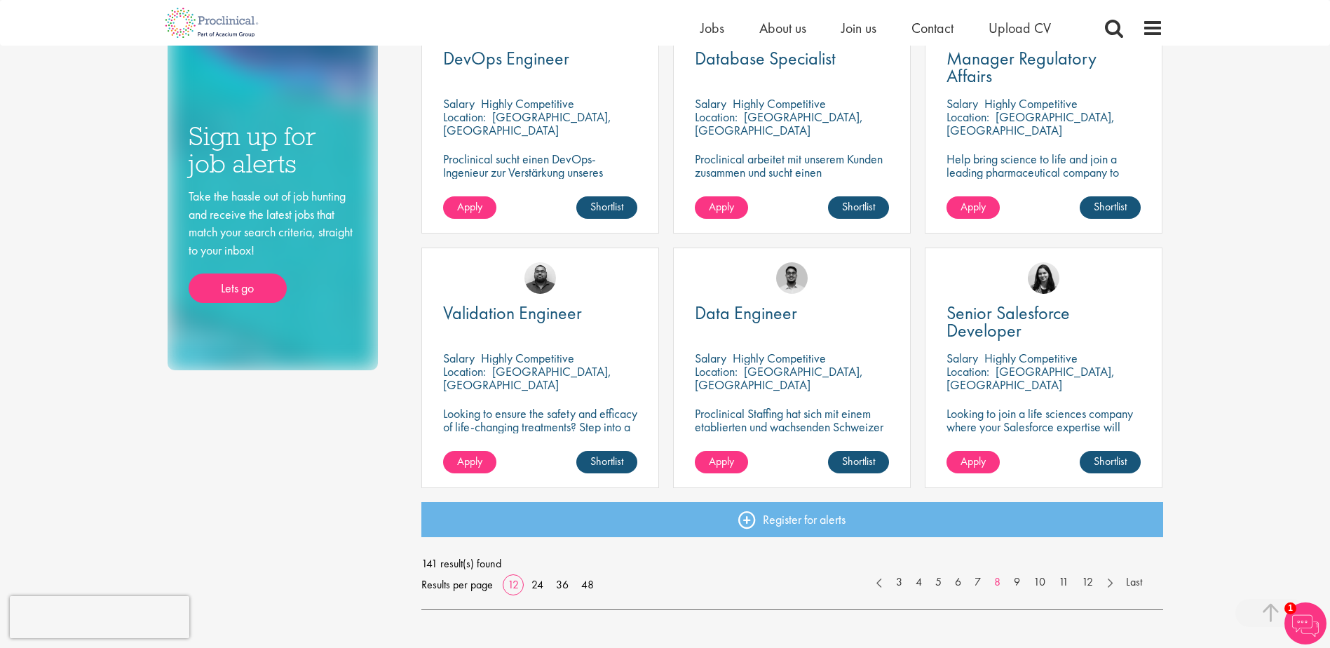
scroll to position [842, 0]
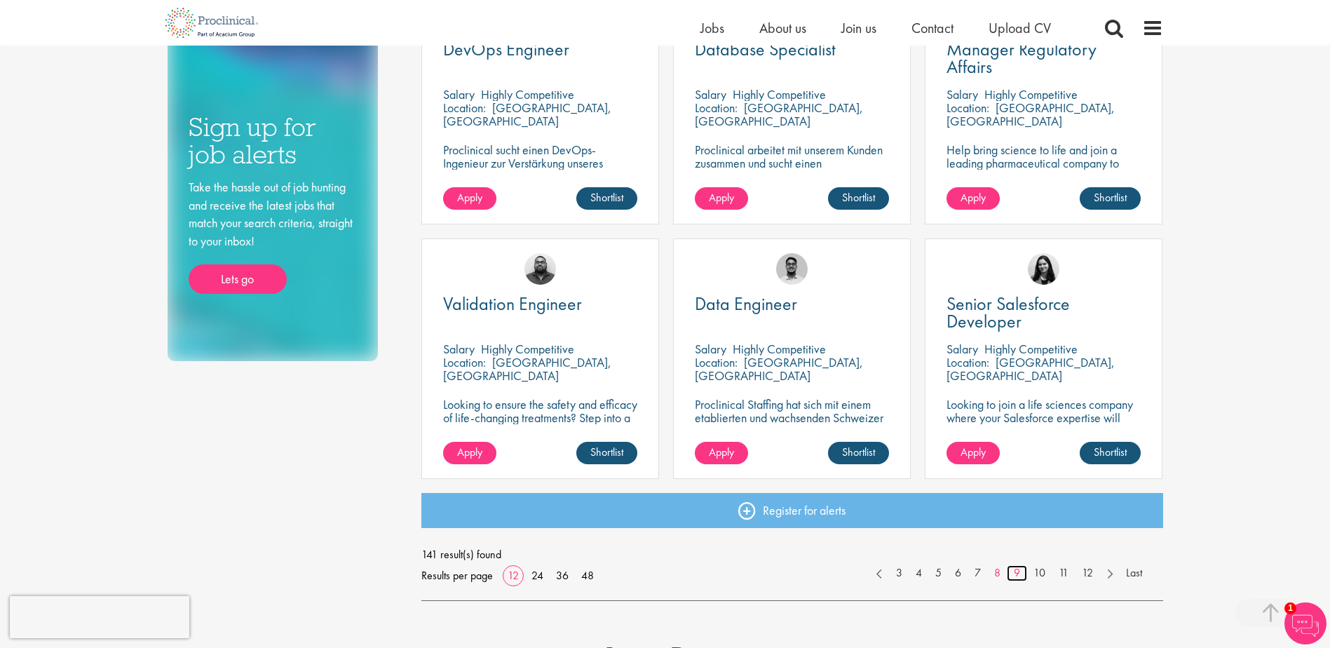
click at [1019, 575] on link "9" at bounding box center [1017, 573] width 20 height 16
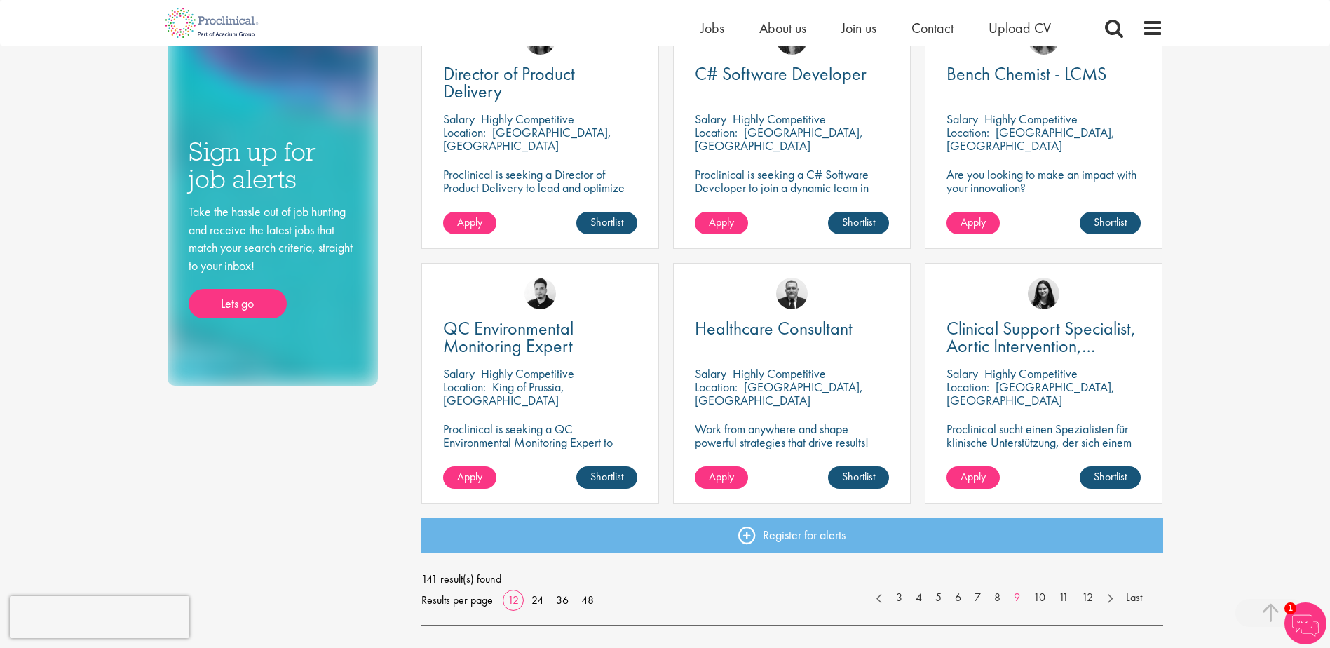
scroll to position [912, 0]
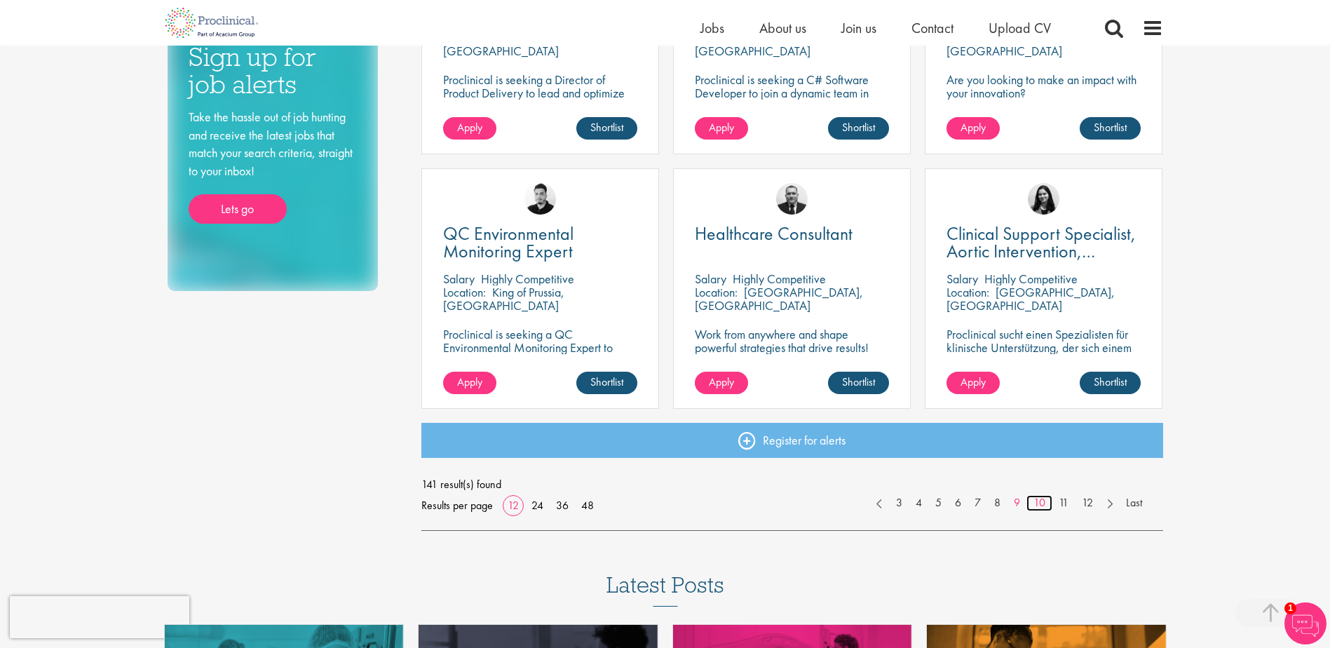
click at [1044, 502] on link "10" at bounding box center [1040, 503] width 26 height 16
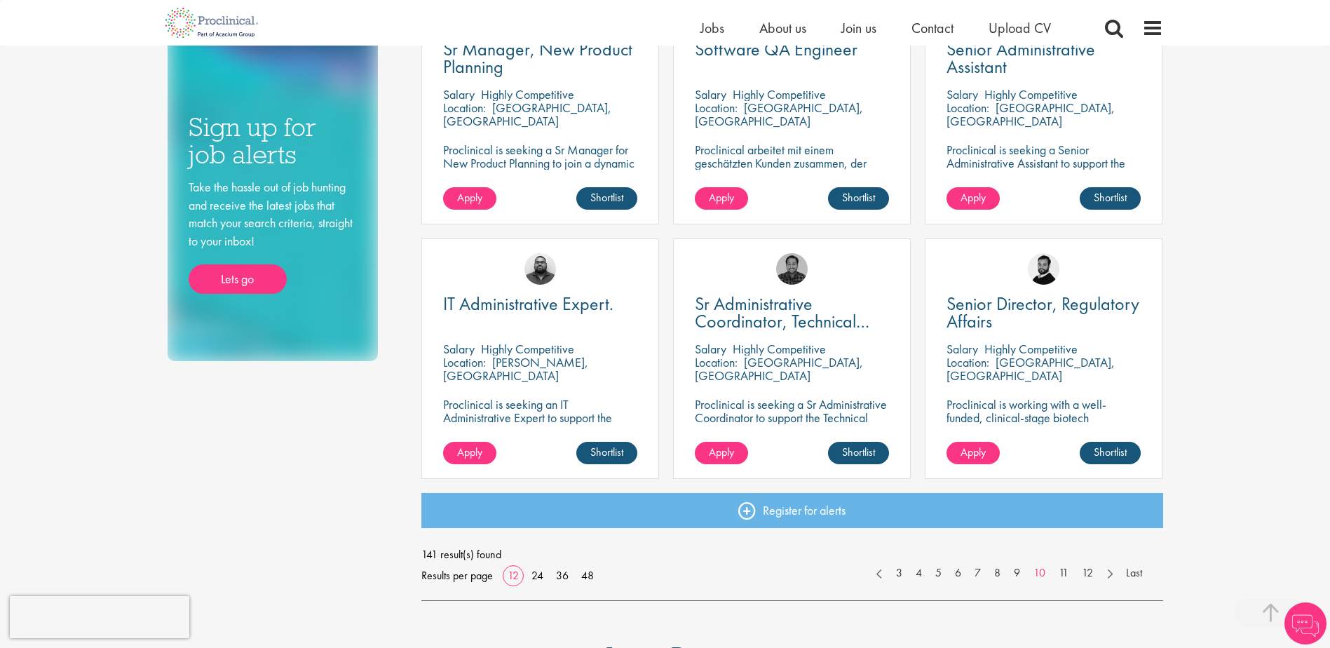
scroll to position [912, 0]
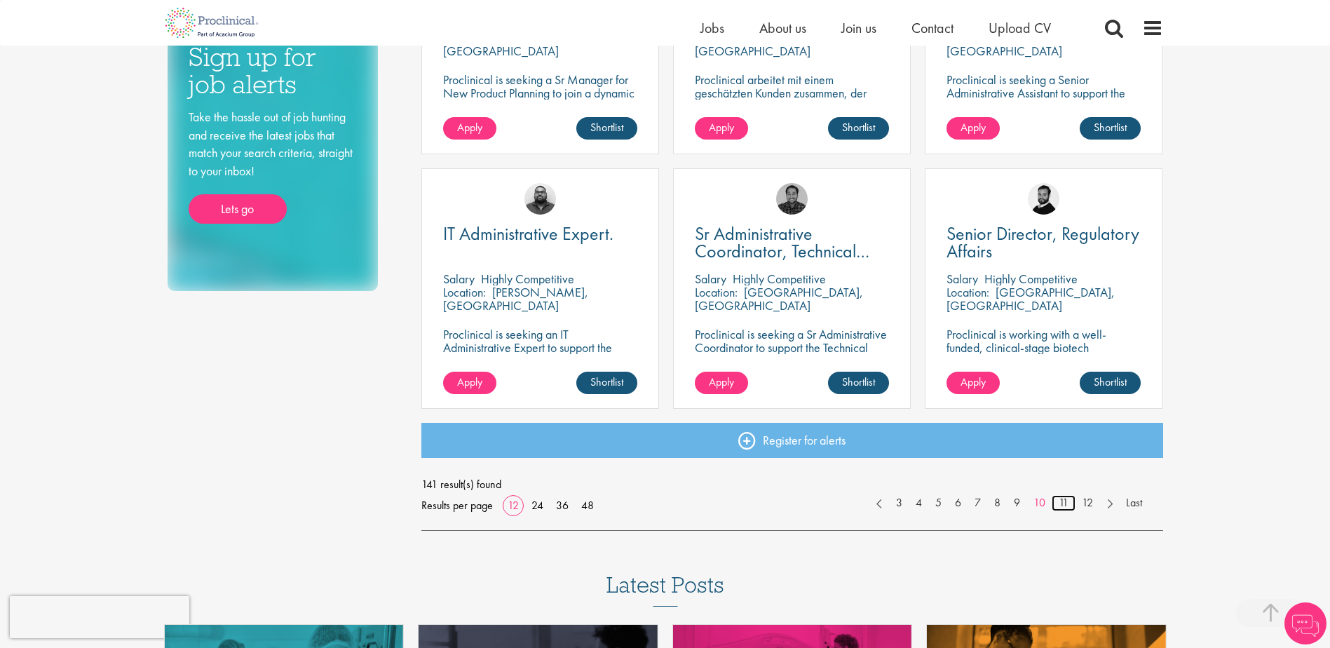
drag, startPoint x: 1062, startPoint y: 500, endPoint x: 1047, endPoint y: 502, distance: 15.6
click at [1062, 500] on link "11" at bounding box center [1064, 503] width 24 height 16
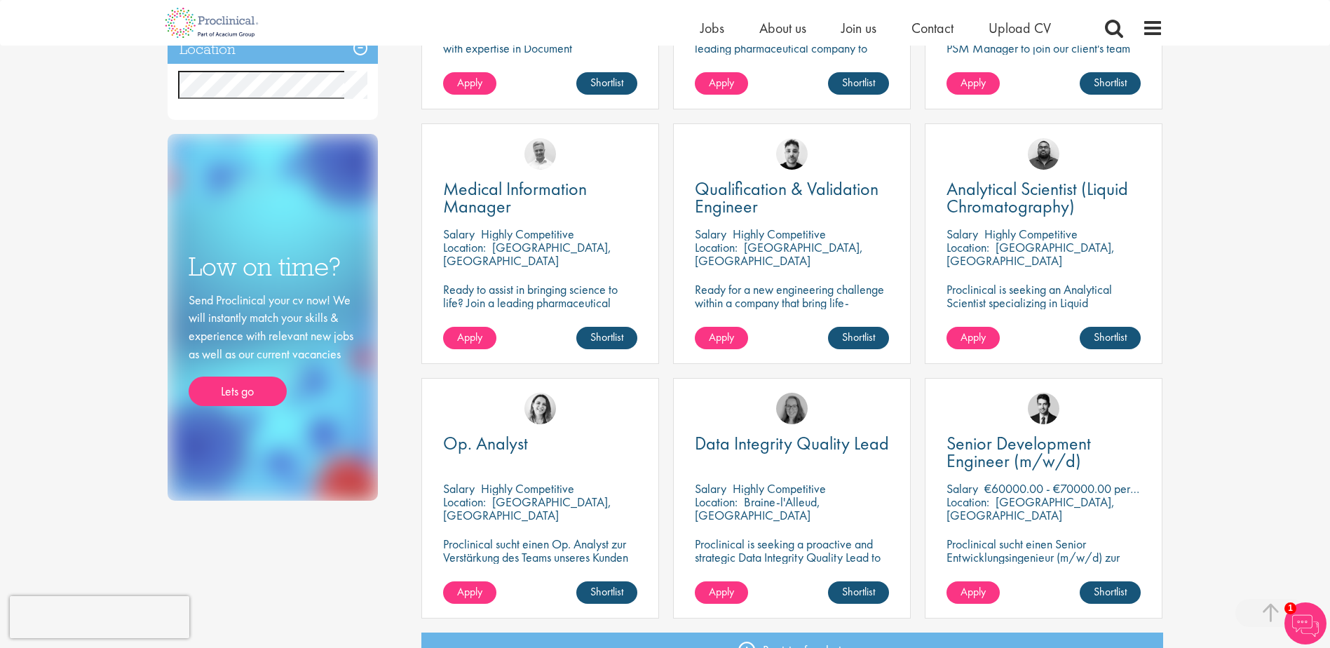
scroll to position [912, 0]
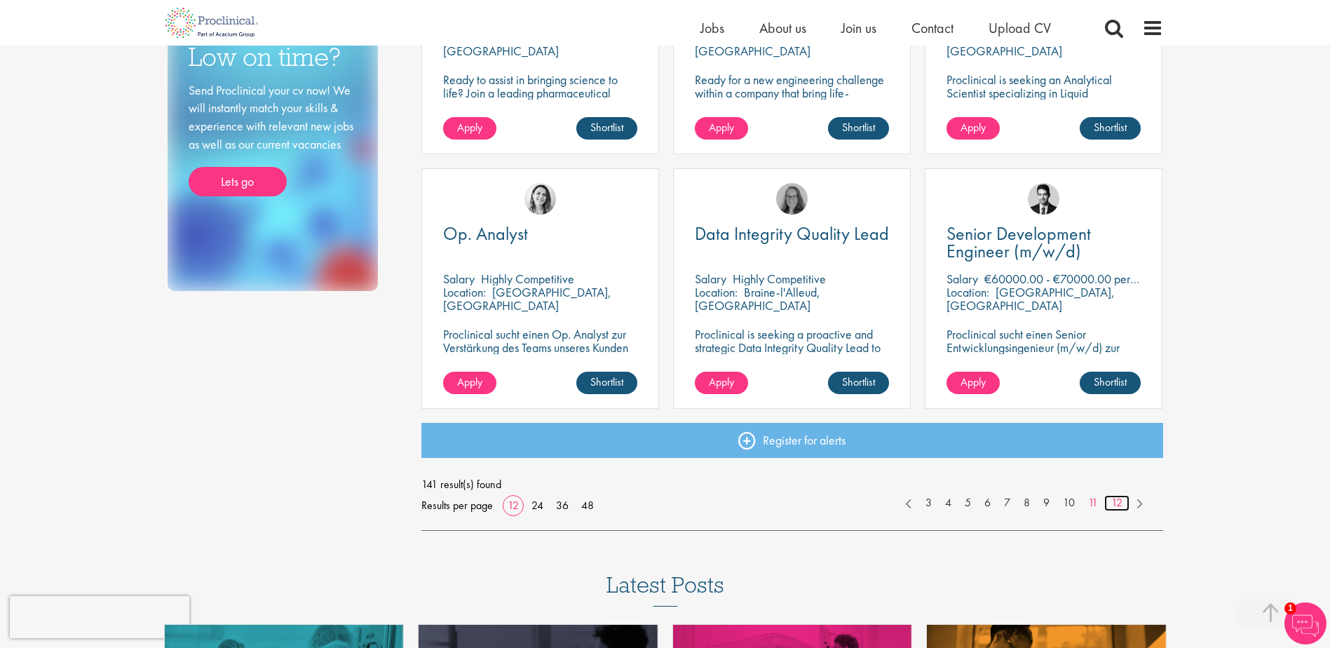
click at [1117, 505] on link "12" at bounding box center [1117, 503] width 25 height 16
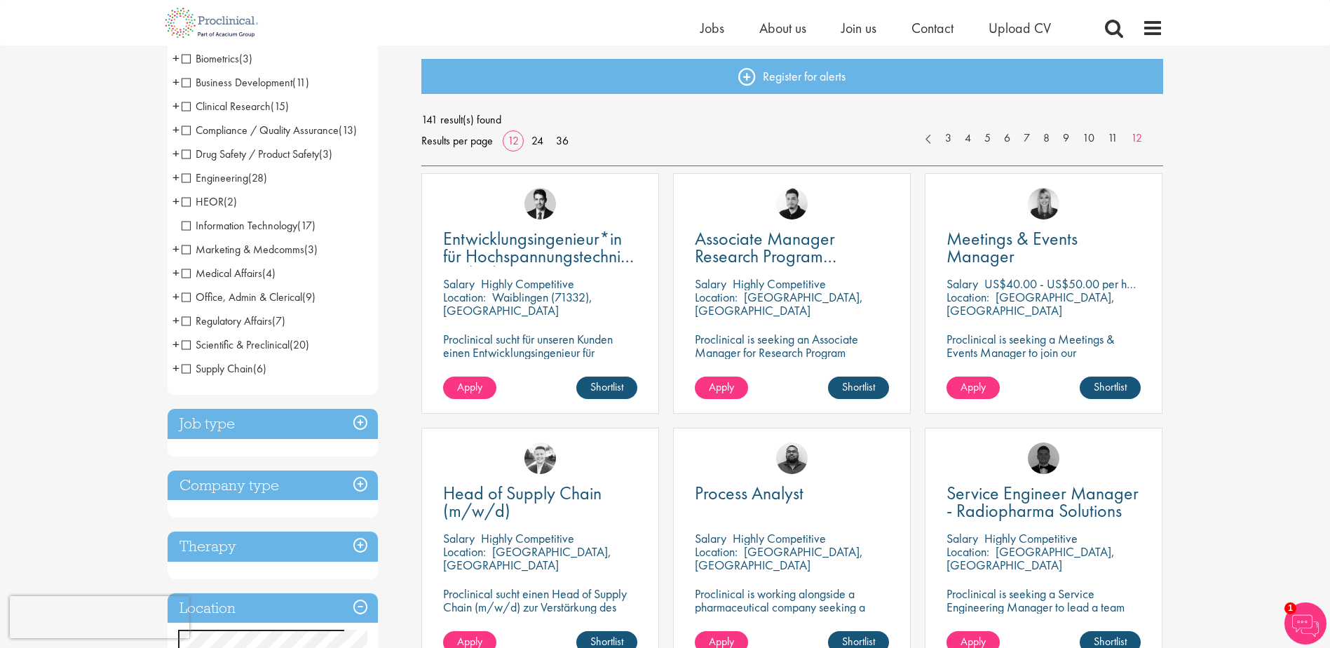
scroll to position [140, 0]
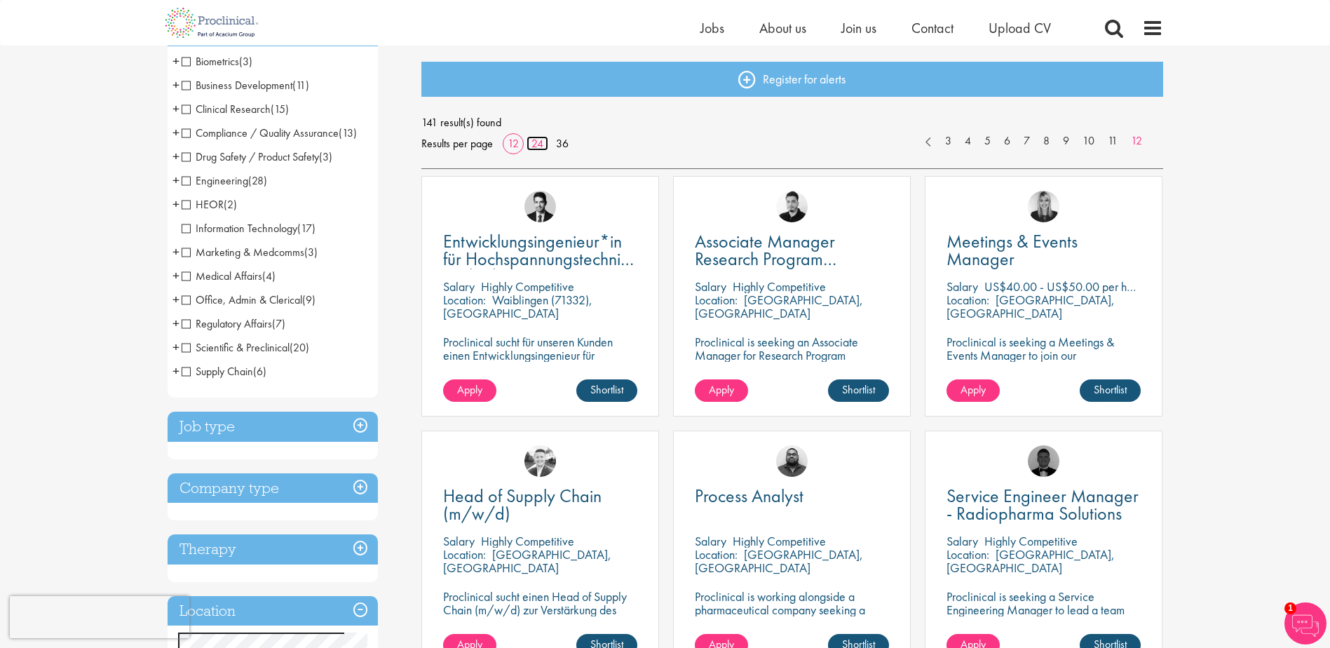
click at [535, 140] on link "24" at bounding box center [538, 143] width 22 height 15
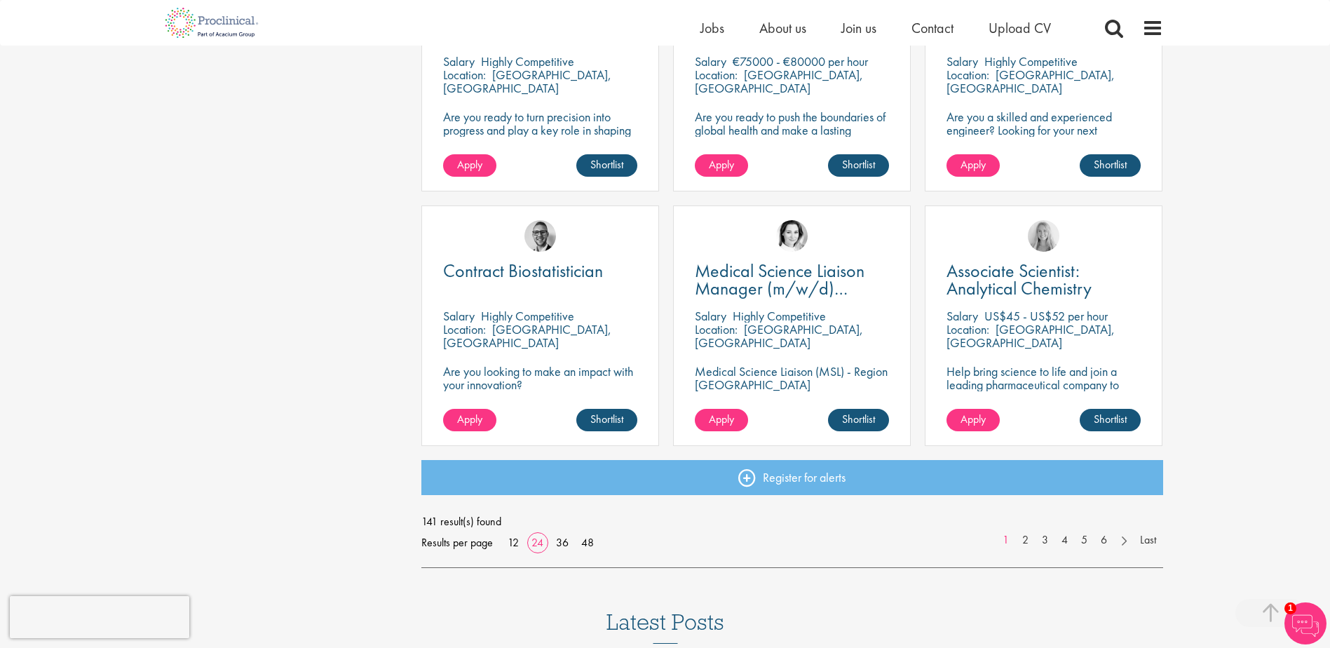
scroll to position [1893, 0]
click at [560, 545] on link "36" at bounding box center [562, 541] width 22 height 15
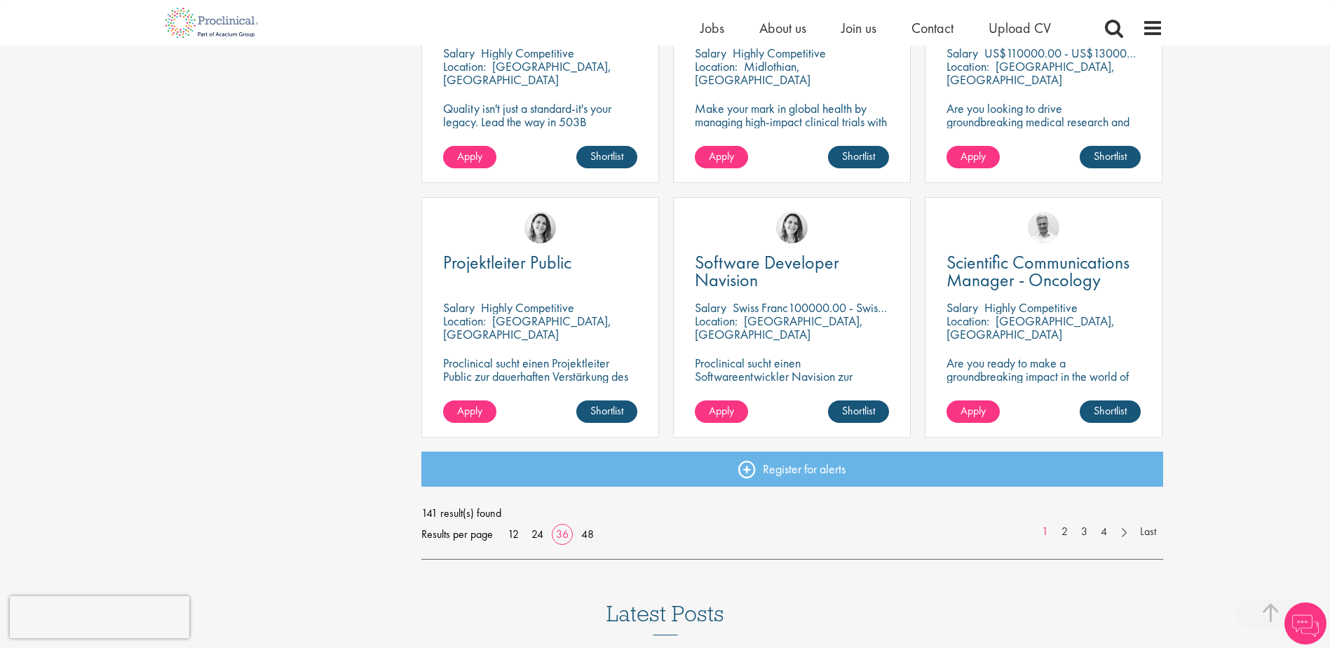
scroll to position [3016, 0]
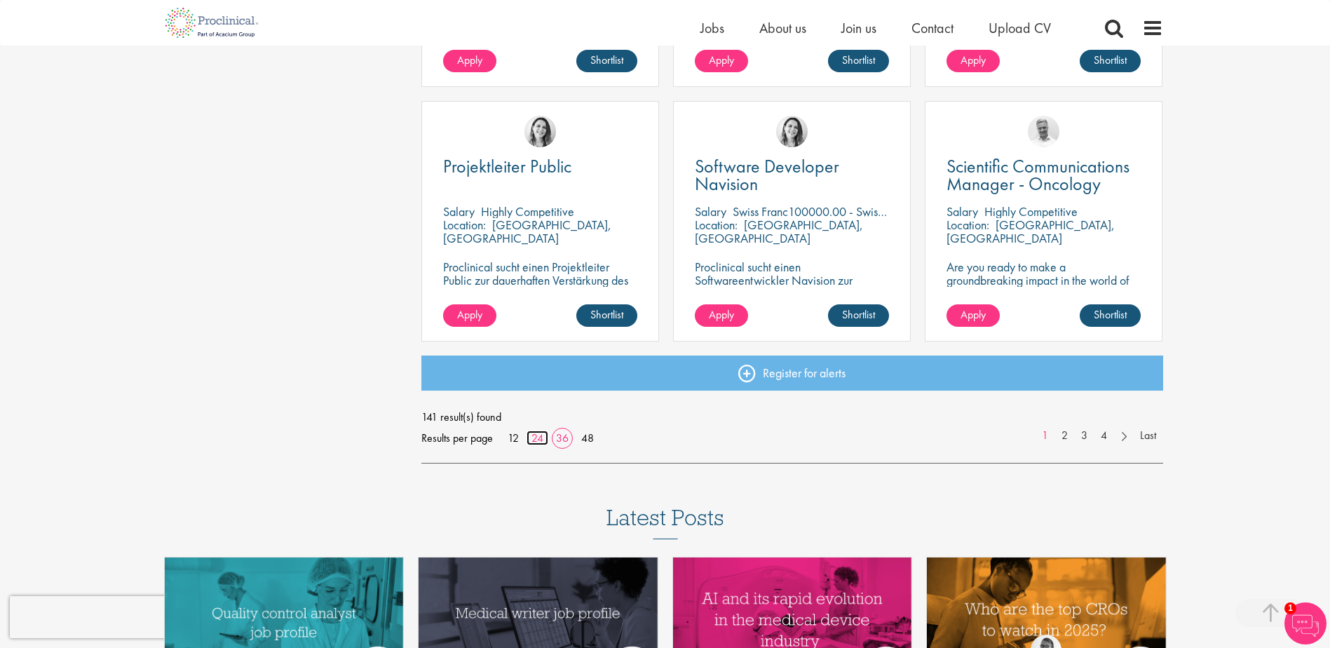
click at [541, 438] on link "24" at bounding box center [538, 438] width 22 height 15
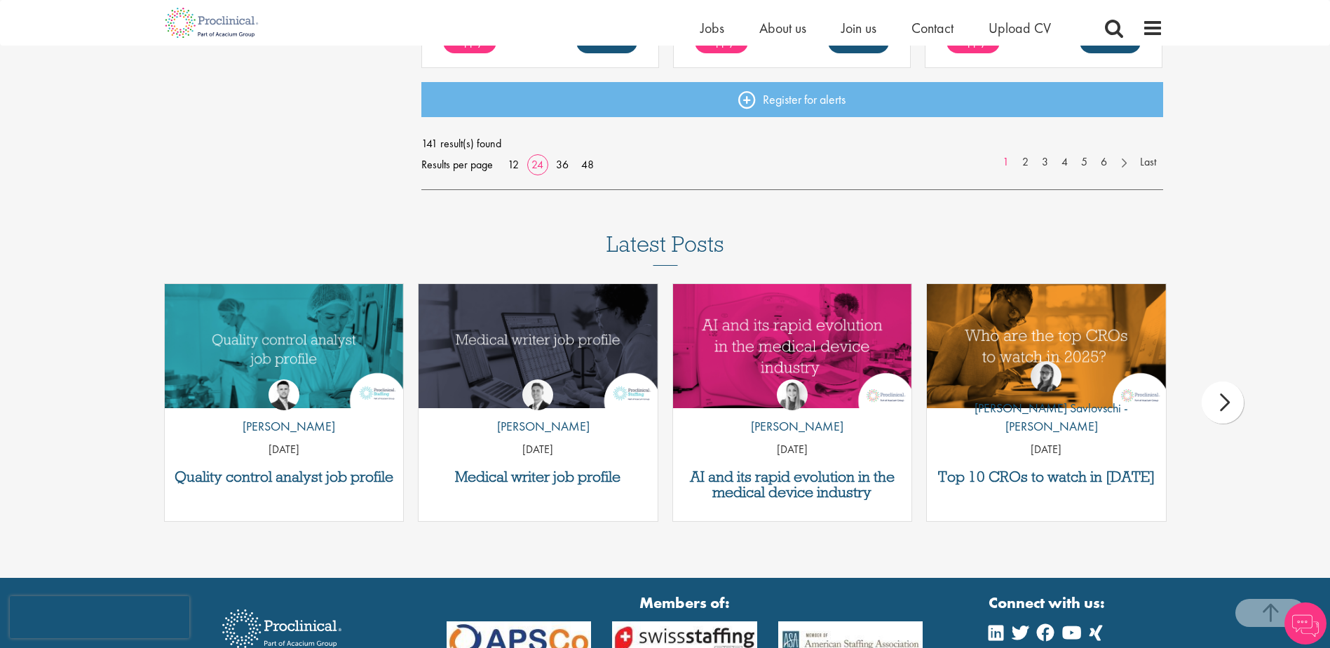
scroll to position [2104, 0]
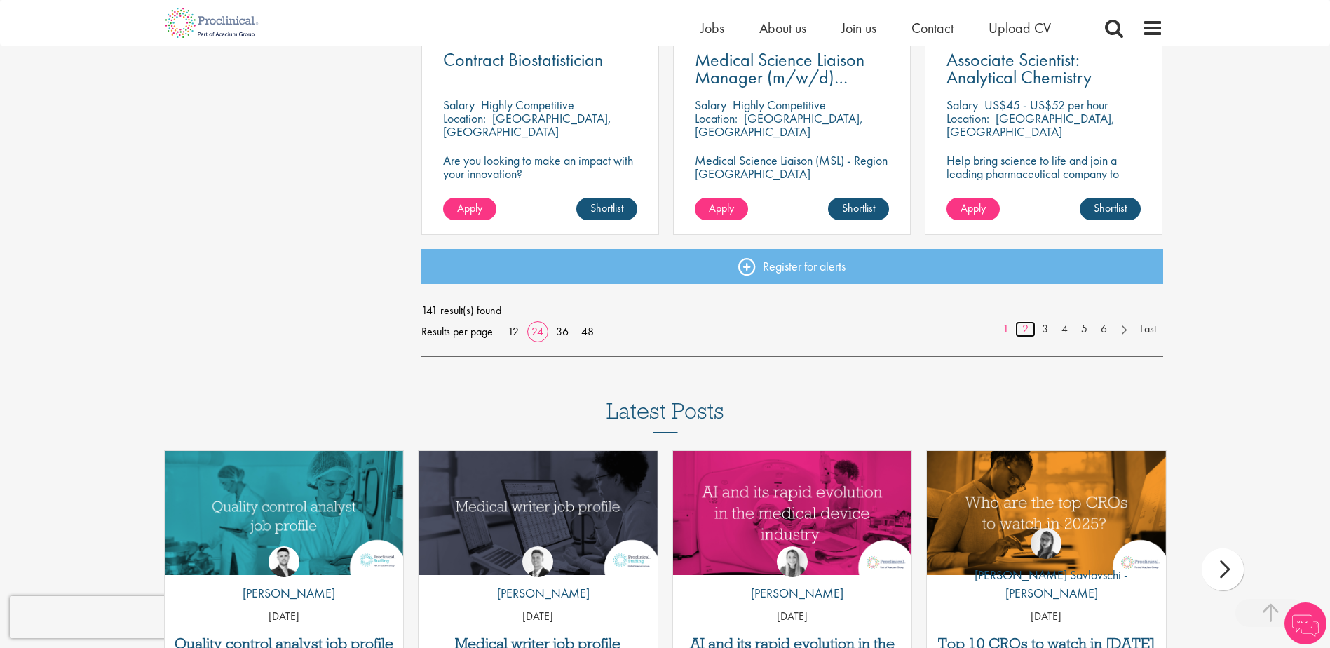
click at [1018, 328] on link "2" at bounding box center [1025, 329] width 20 height 16
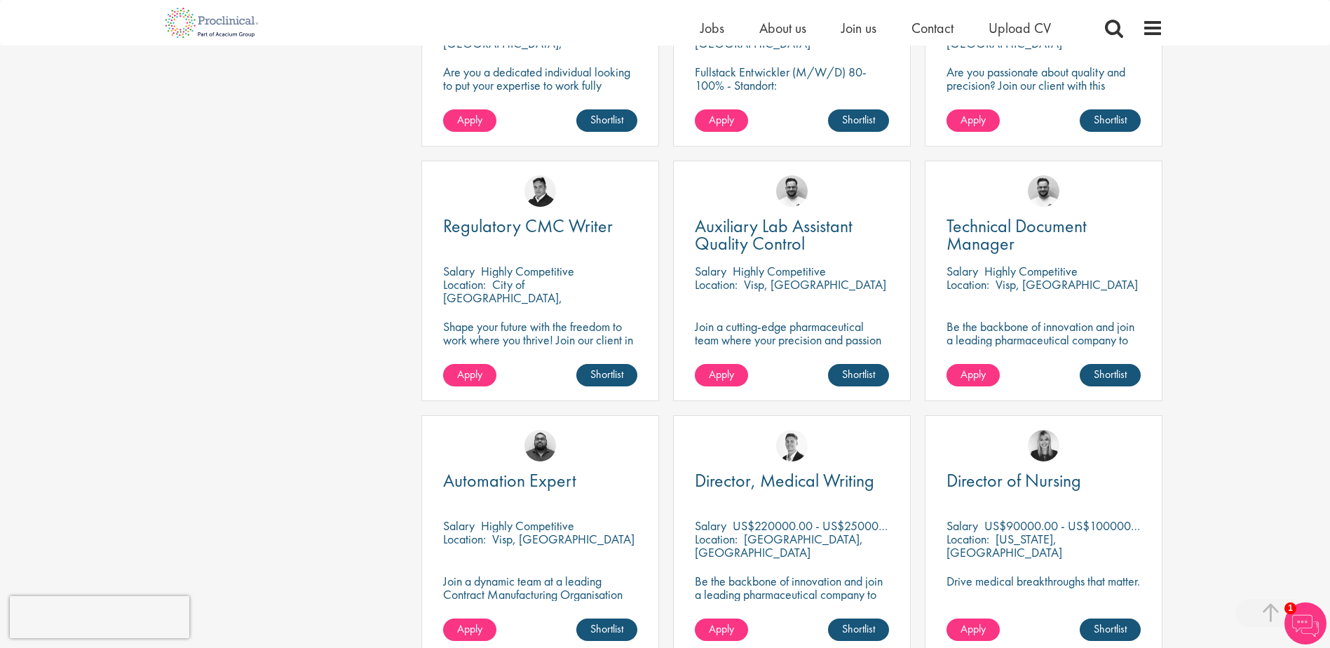
scroll to position [1893, 0]
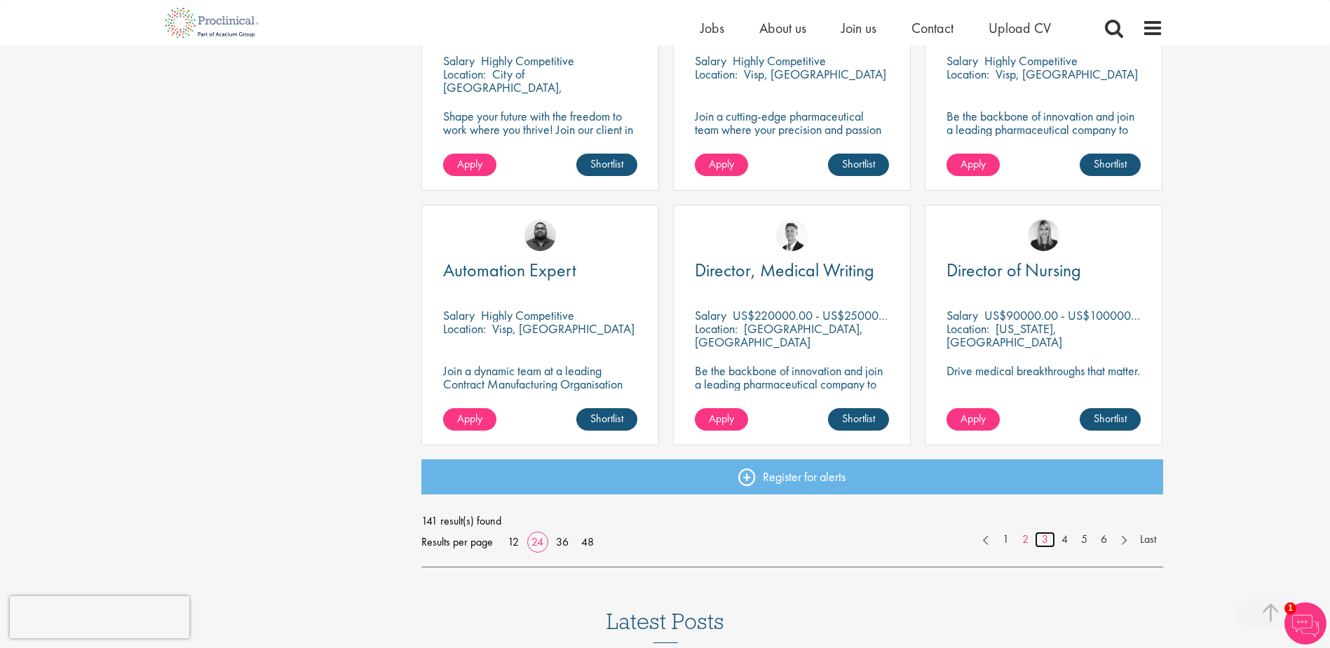
click at [1048, 543] on link "3" at bounding box center [1045, 540] width 20 height 16
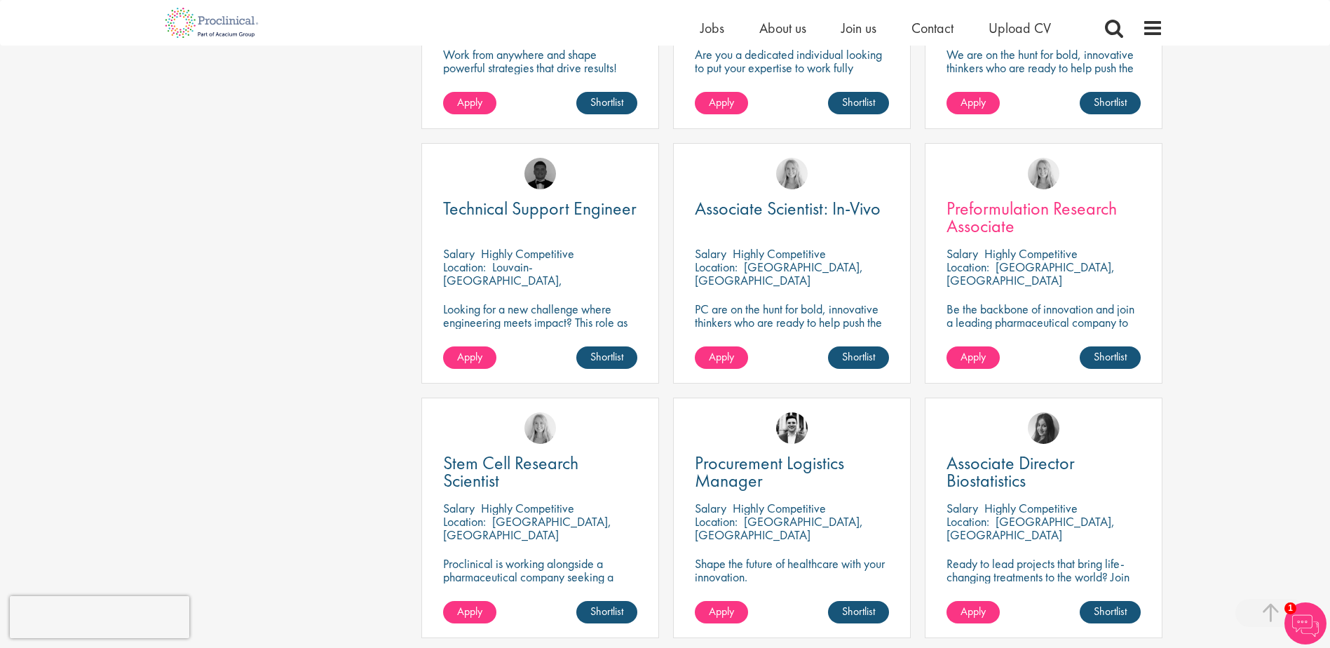
scroll to position [1893, 0]
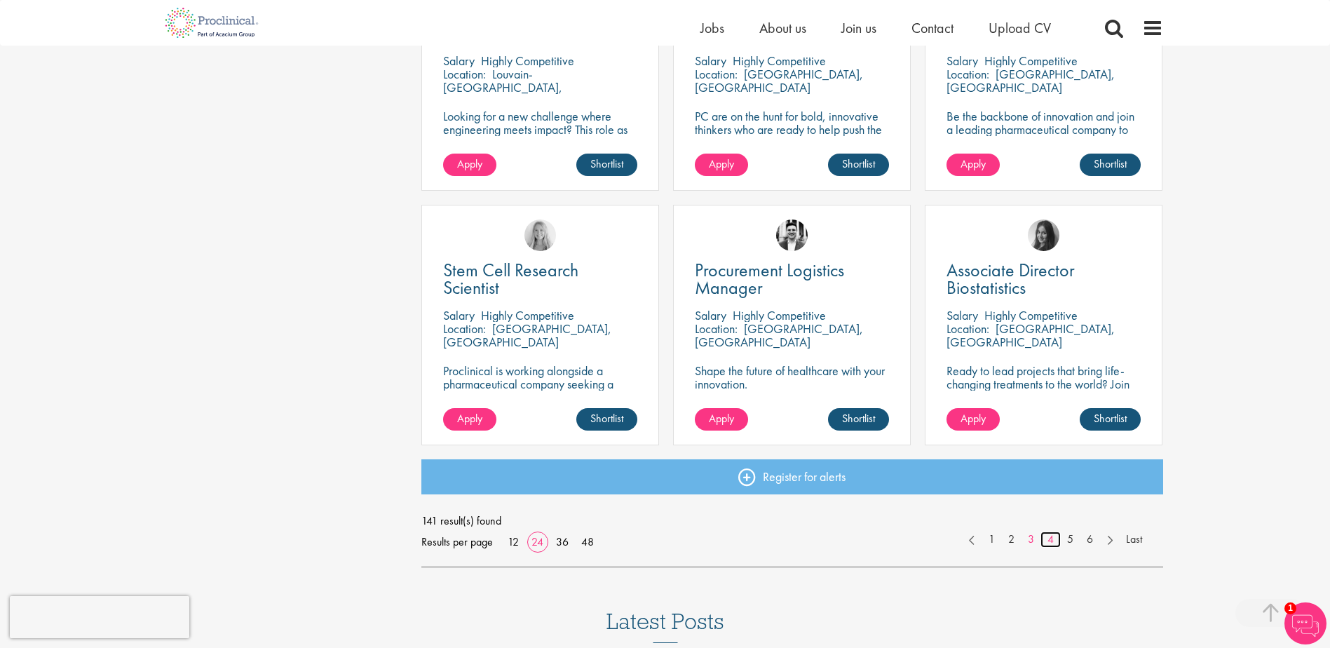
click at [1051, 536] on link "4" at bounding box center [1051, 540] width 20 height 16
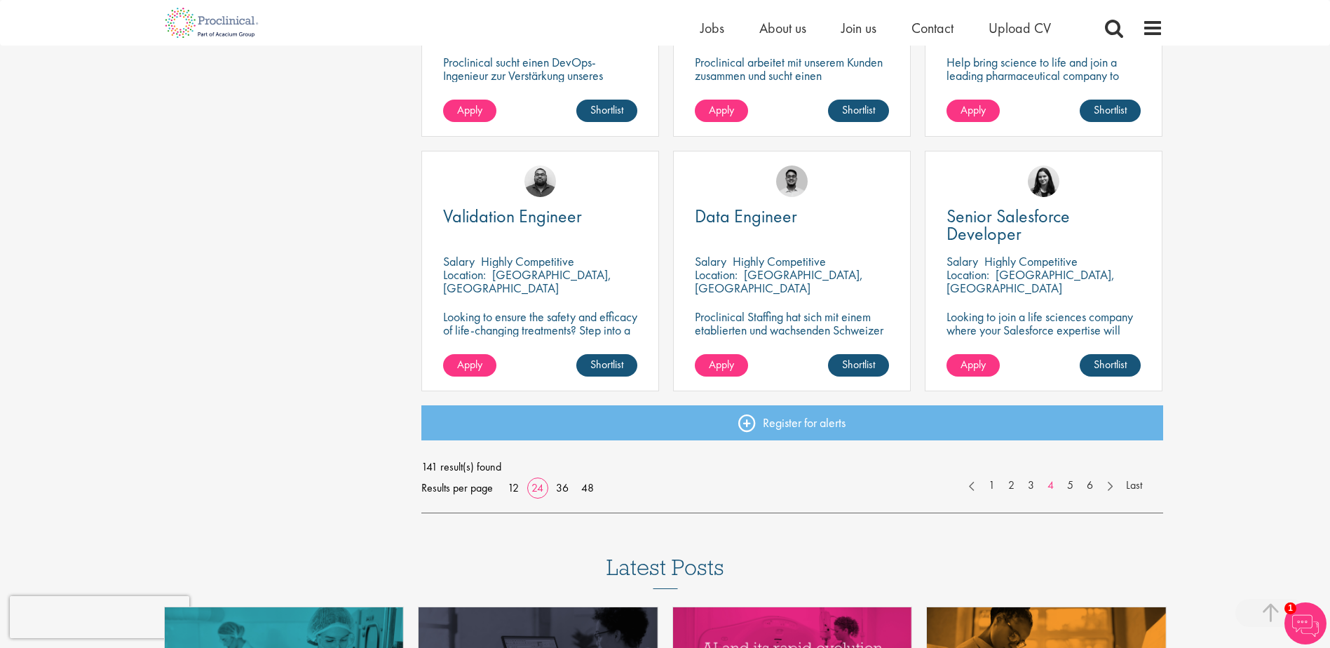
scroll to position [1964, 0]
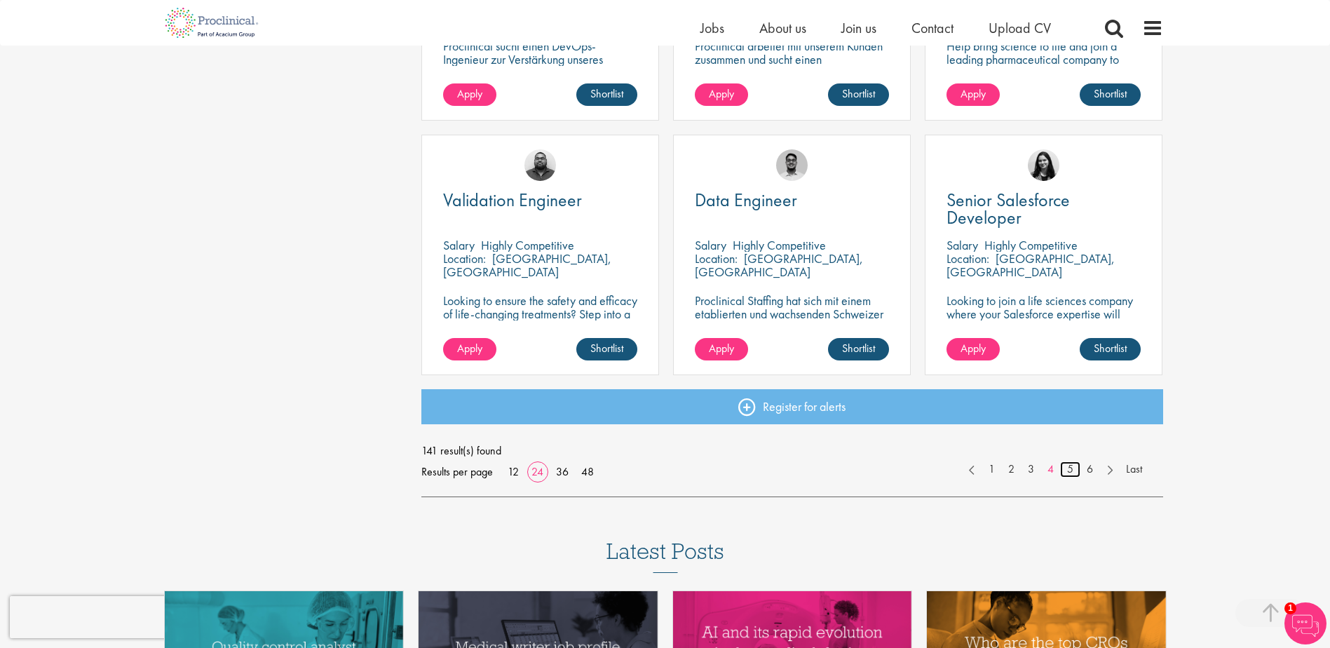
drag, startPoint x: 1066, startPoint y: 471, endPoint x: 1047, endPoint y: 475, distance: 19.6
click at [1066, 471] on link "5" at bounding box center [1070, 469] width 20 height 16
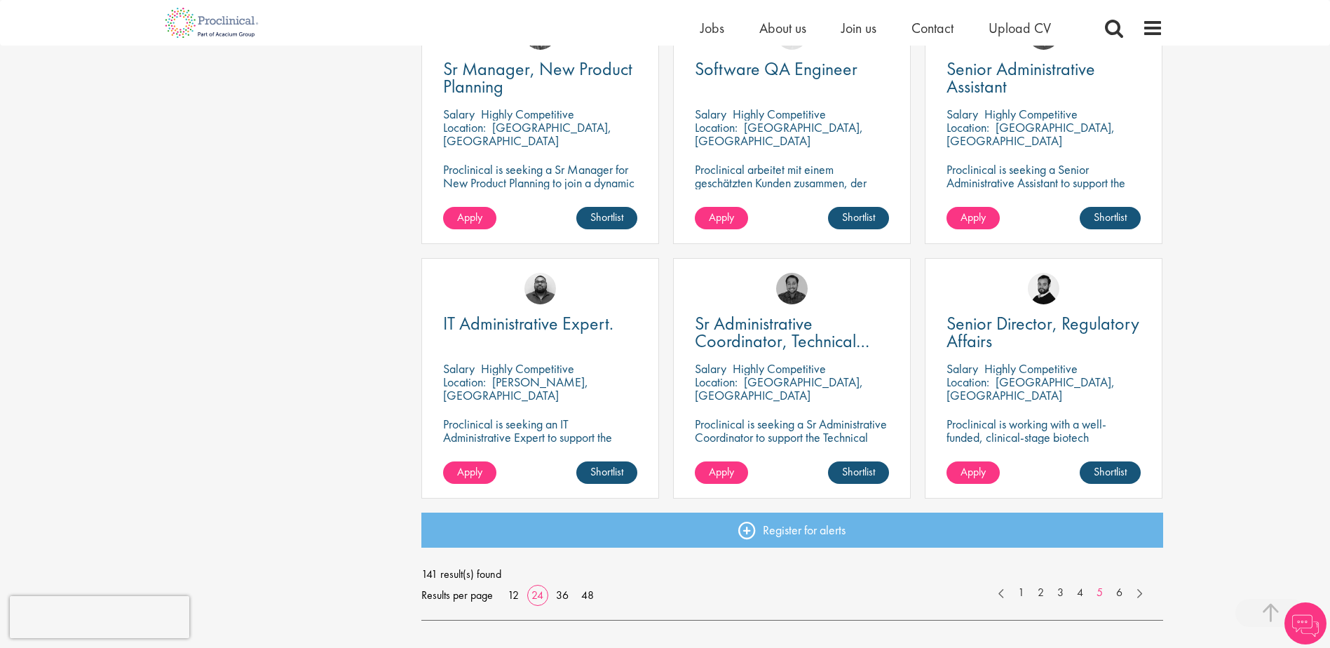
scroll to position [1964, 0]
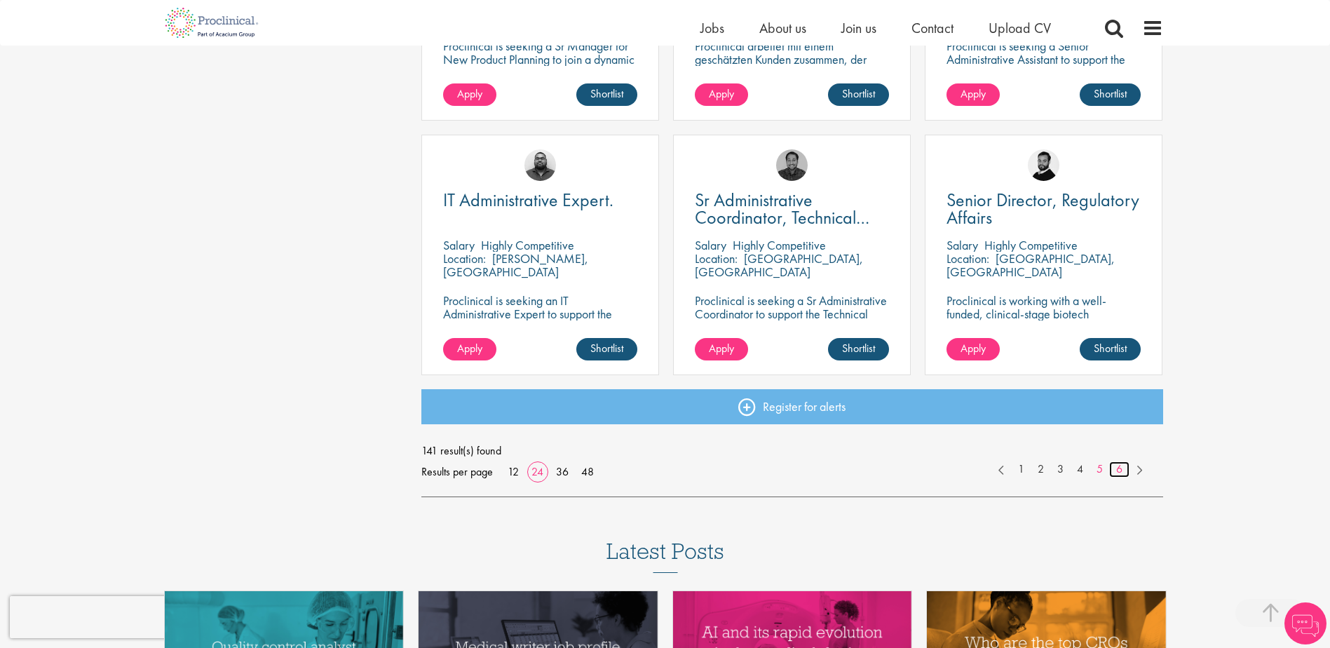
click at [1119, 473] on link "6" at bounding box center [1119, 469] width 20 height 16
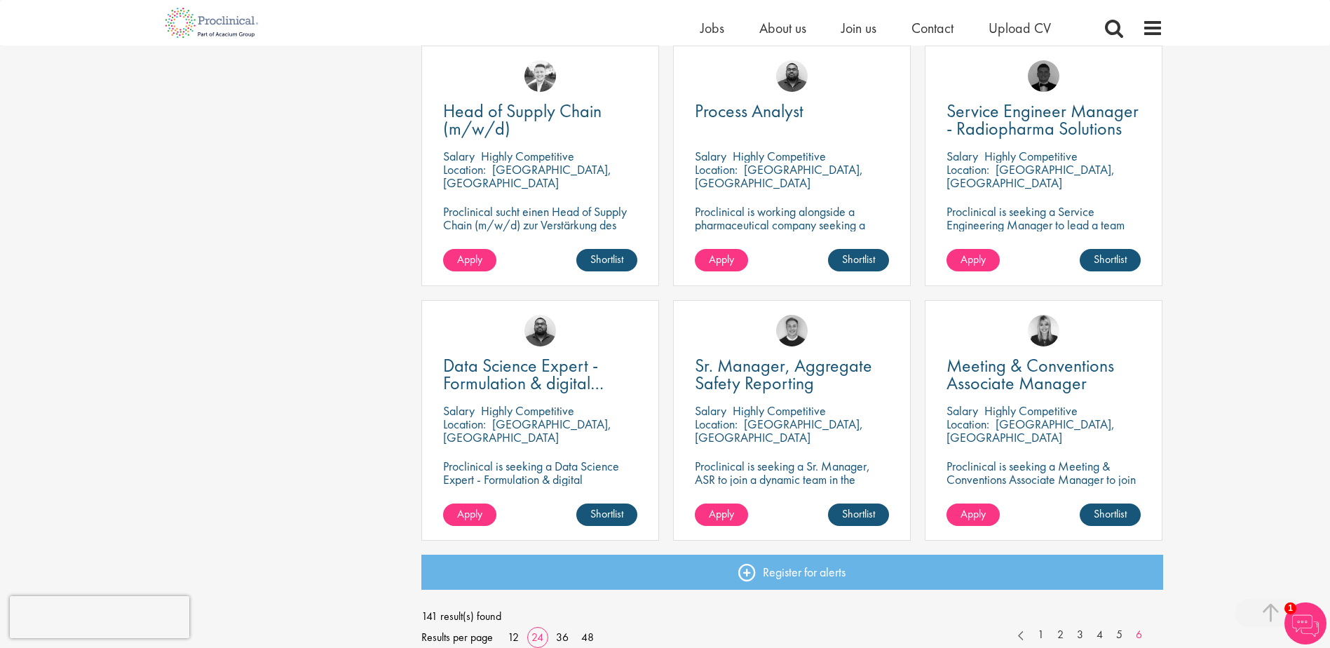
scroll to position [1683, 0]
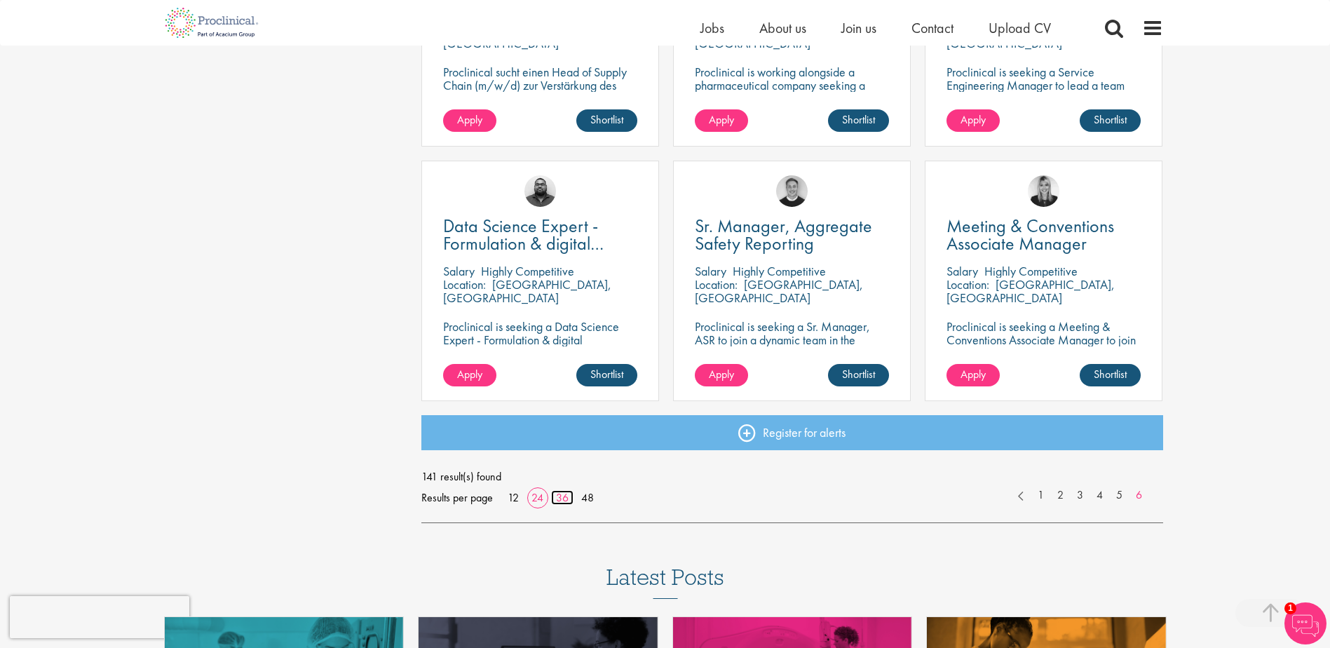
click at [555, 494] on link "36" at bounding box center [562, 497] width 22 height 15
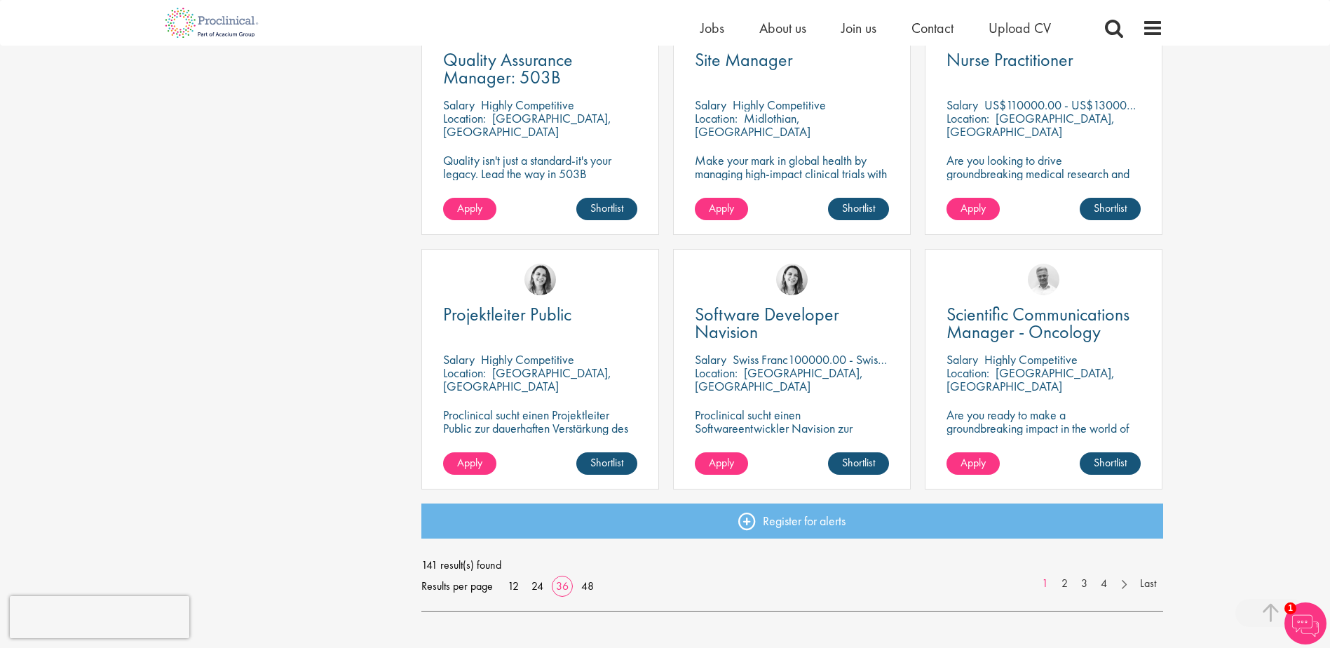
scroll to position [2875, 0]
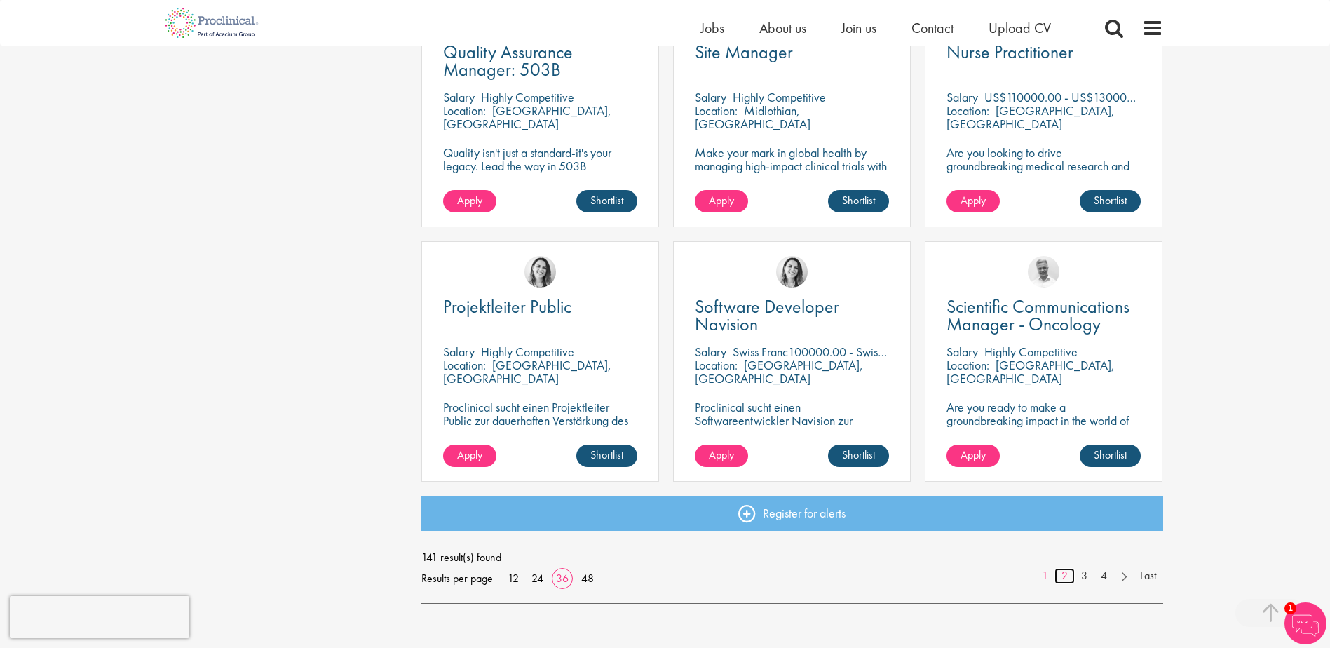
click at [1064, 577] on link "2" at bounding box center [1065, 576] width 20 height 16
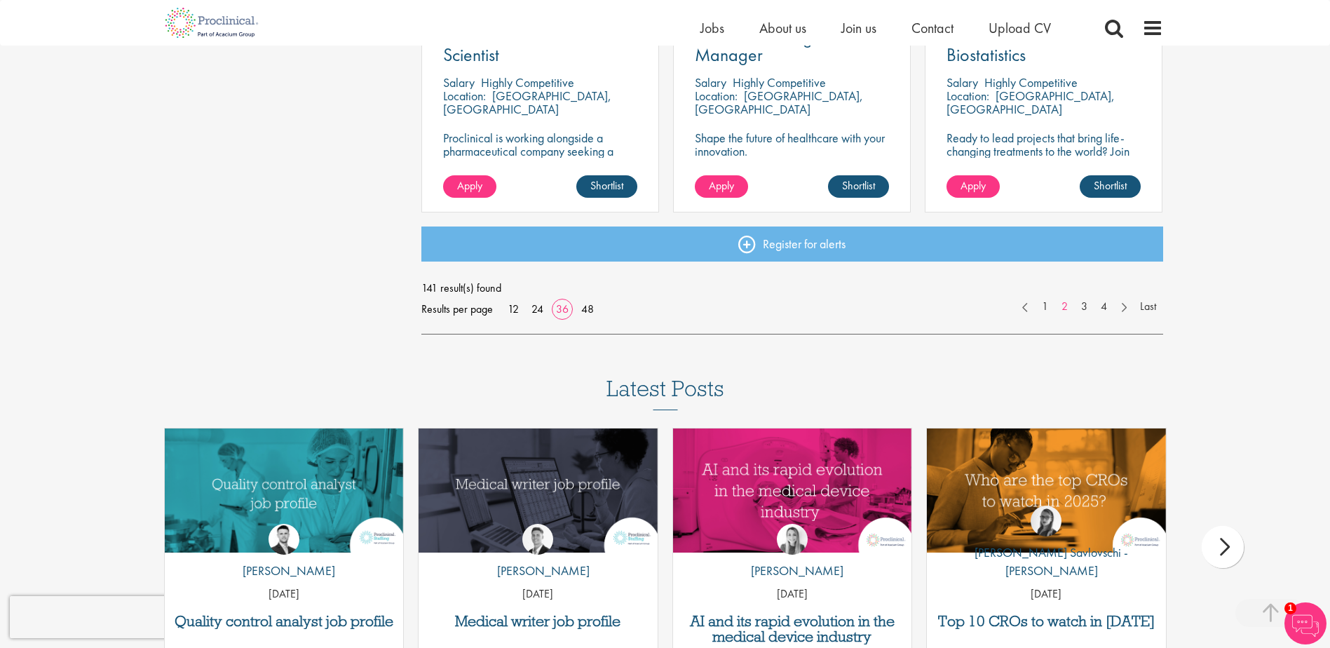
scroll to position [2875, 0]
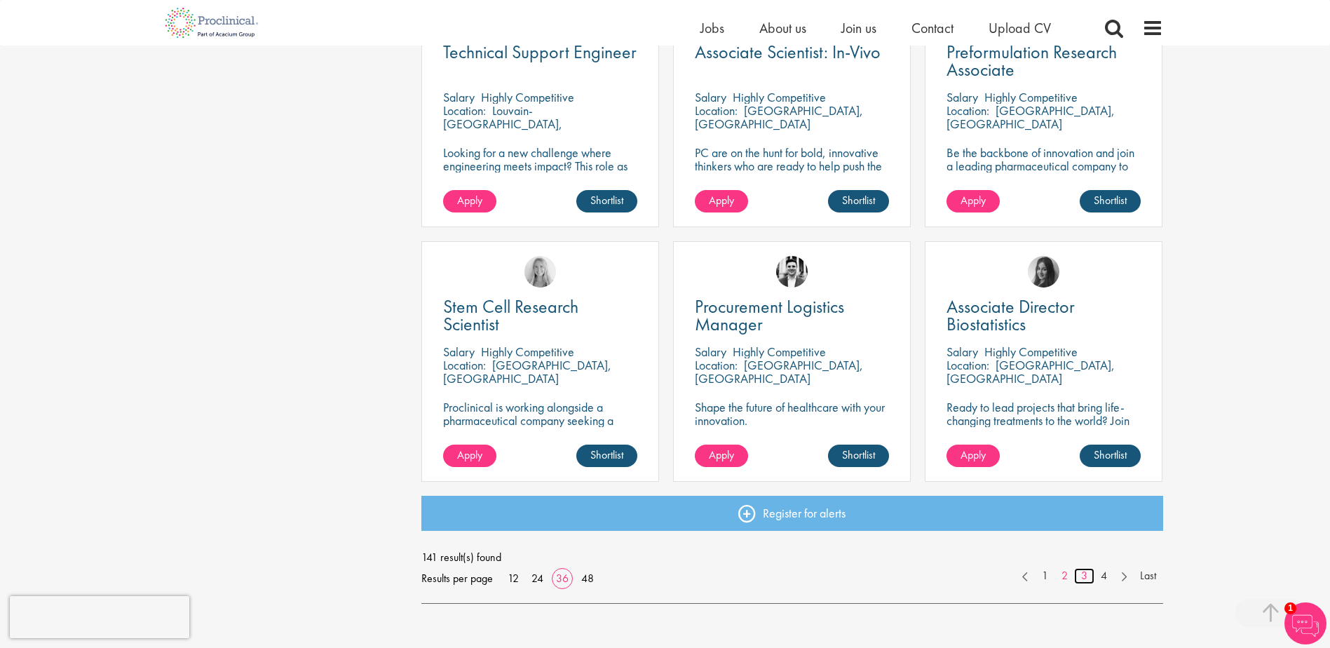
click at [1081, 579] on link "3" at bounding box center [1084, 576] width 20 height 16
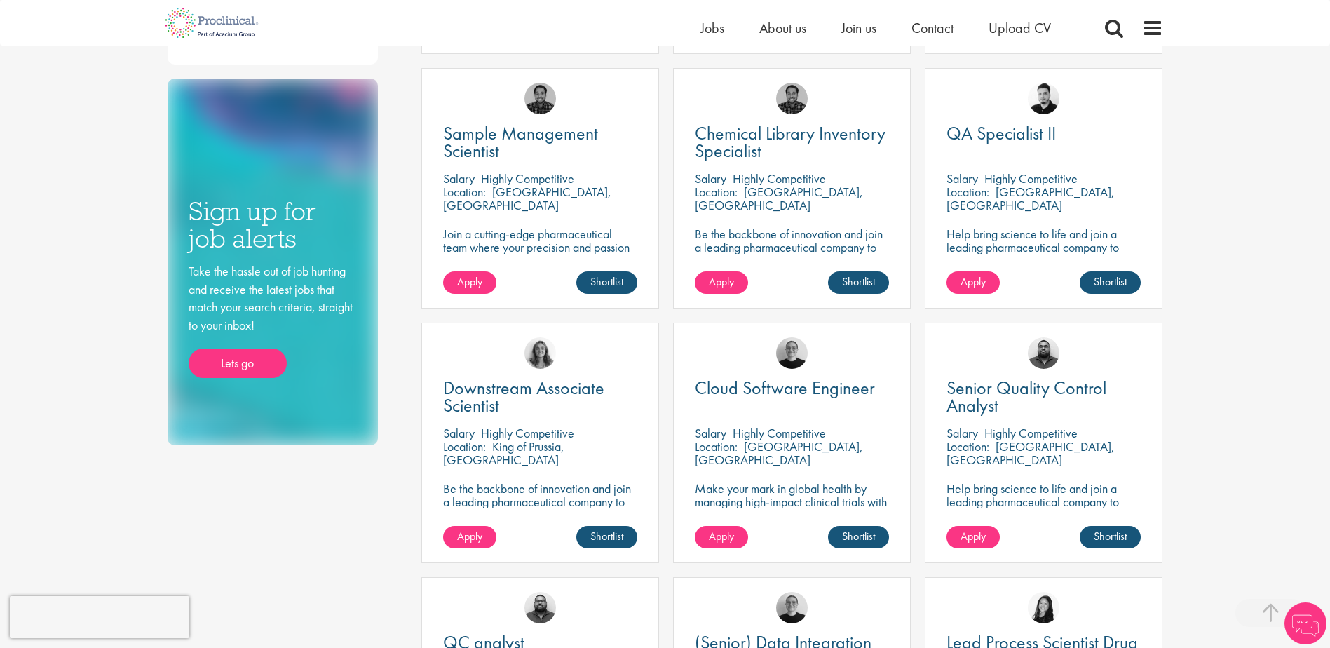
scroll to position [912, 0]
